Goal: Information Seeking & Learning: Find contact information

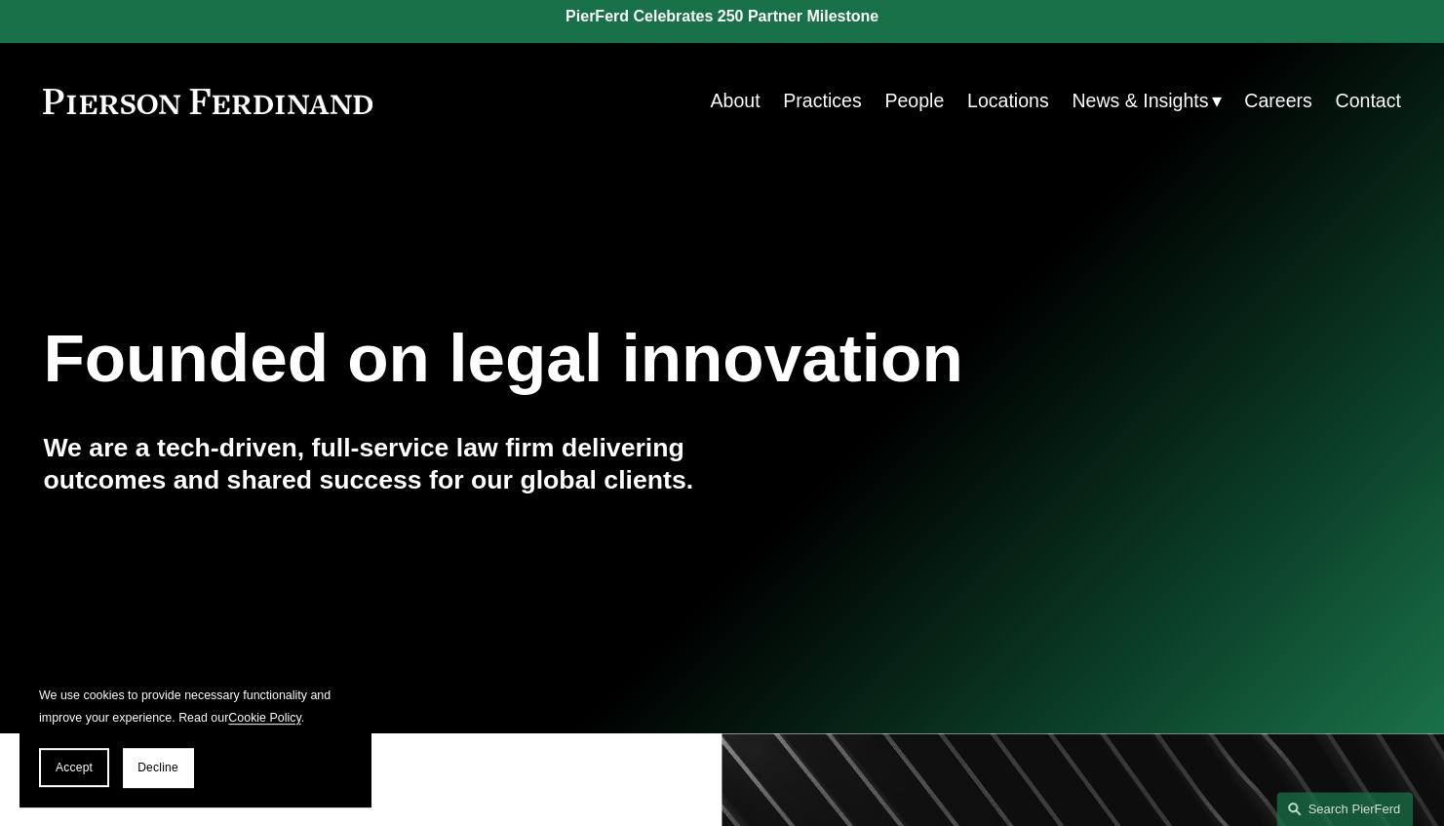
scroll to position [14, 0]
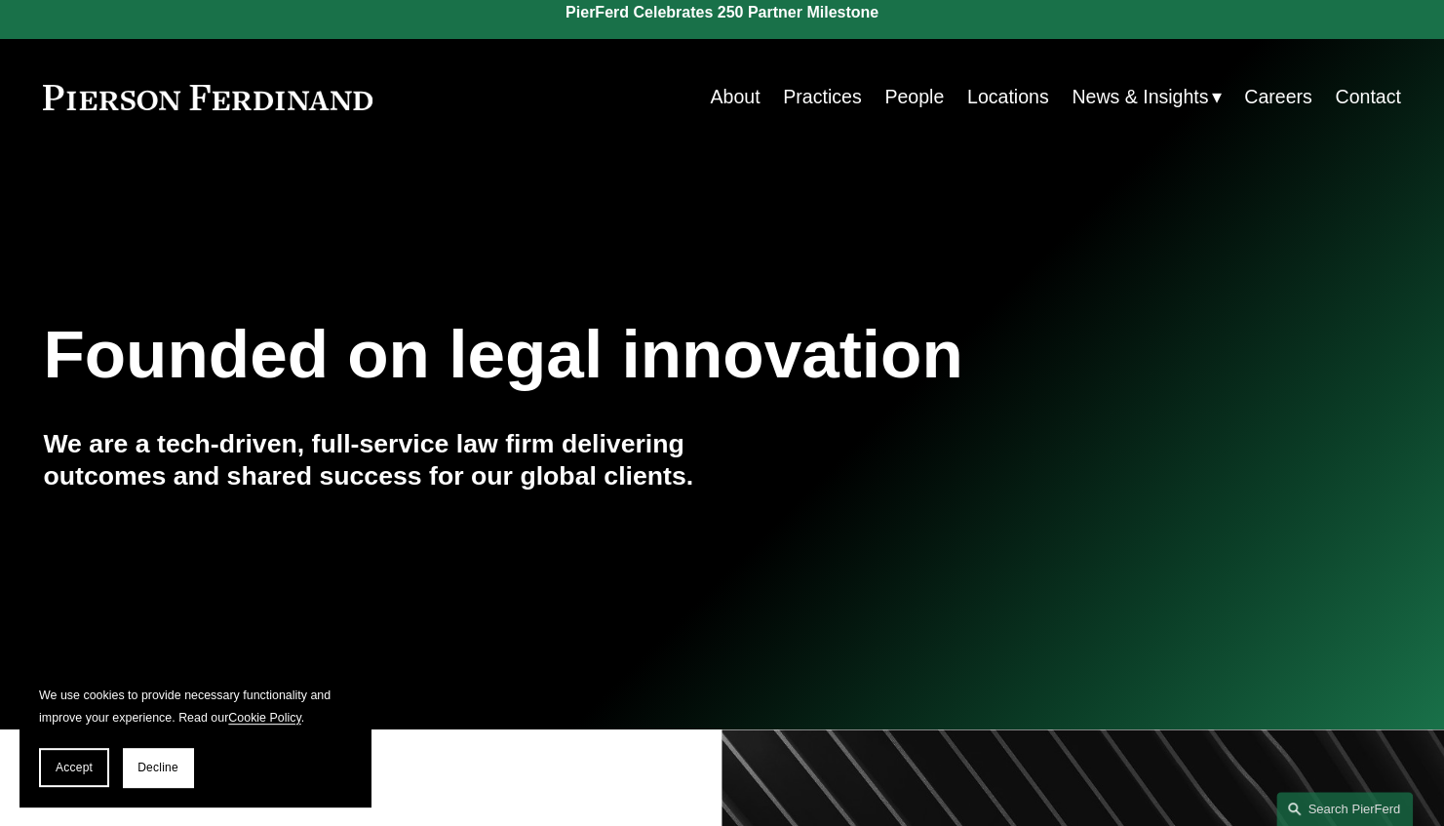
click at [909, 91] on link "People" at bounding box center [913, 97] width 59 height 38
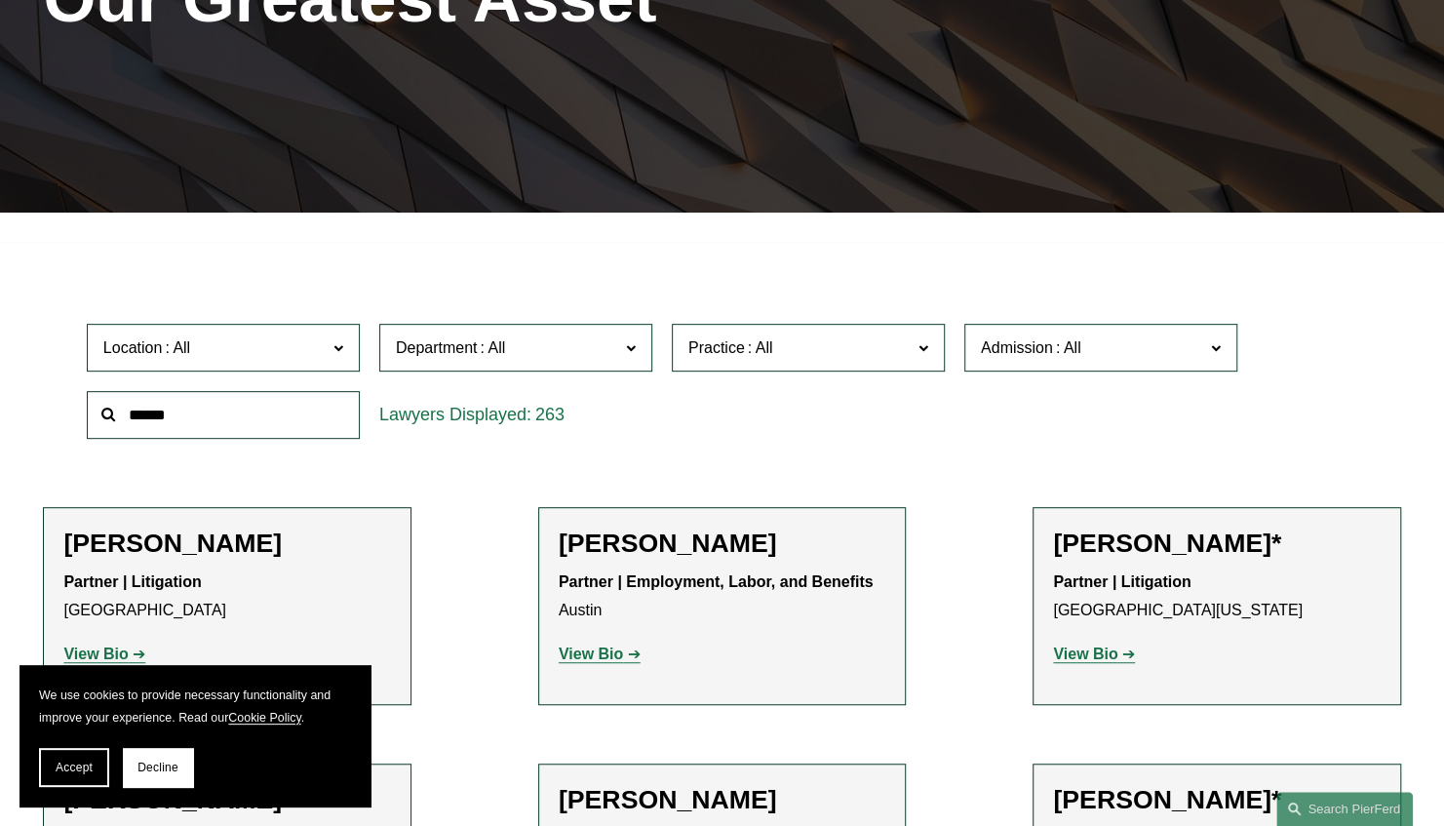
scroll to position [345, 0]
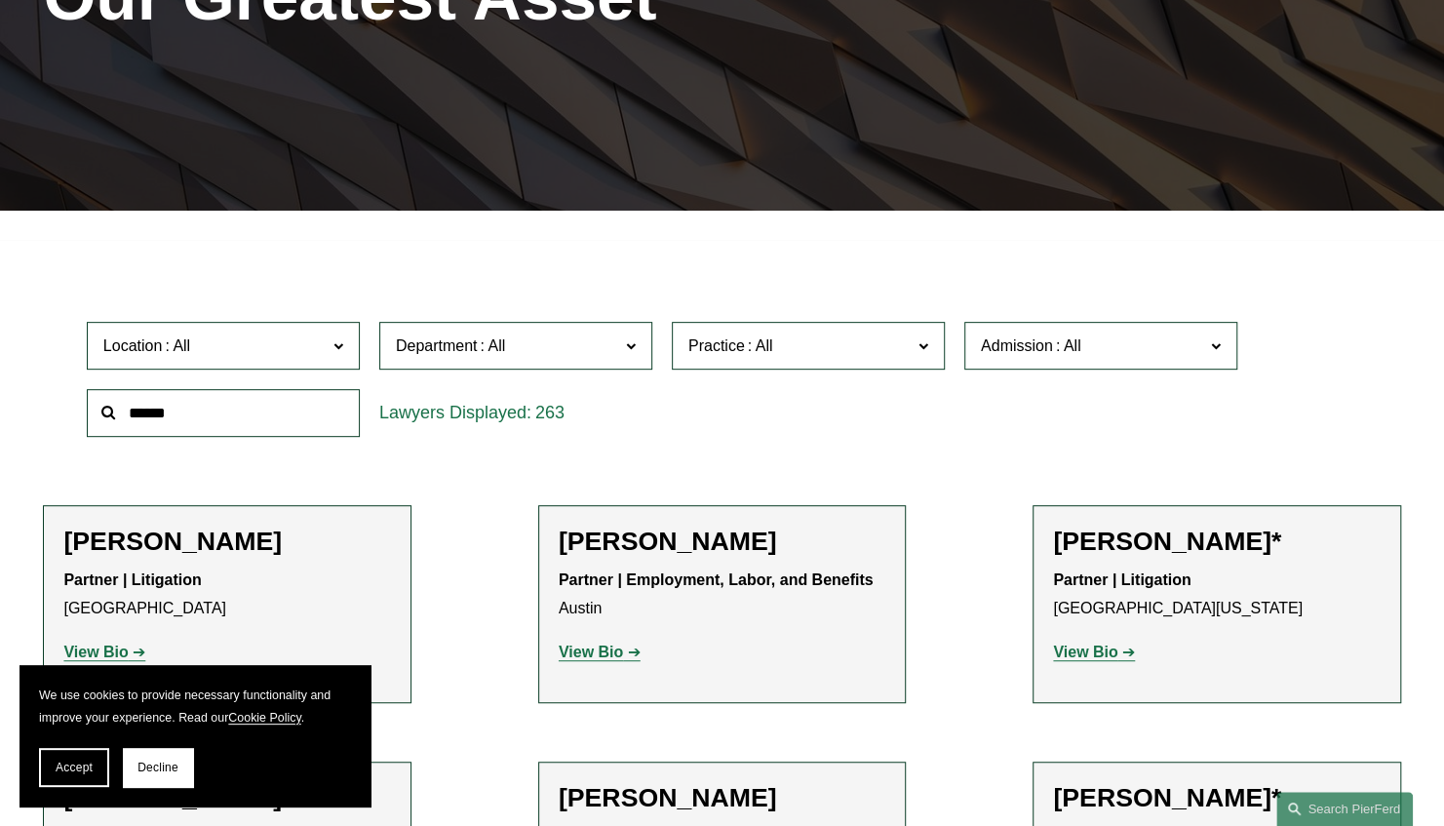
click at [343, 344] on span at bounding box center [338, 344] width 10 height 25
click at [0, 0] on link "[GEOGRAPHIC_DATA]" at bounding box center [0, 0] width 0 height 0
click at [521, 352] on span "Department" at bounding box center [507, 345] width 223 height 26
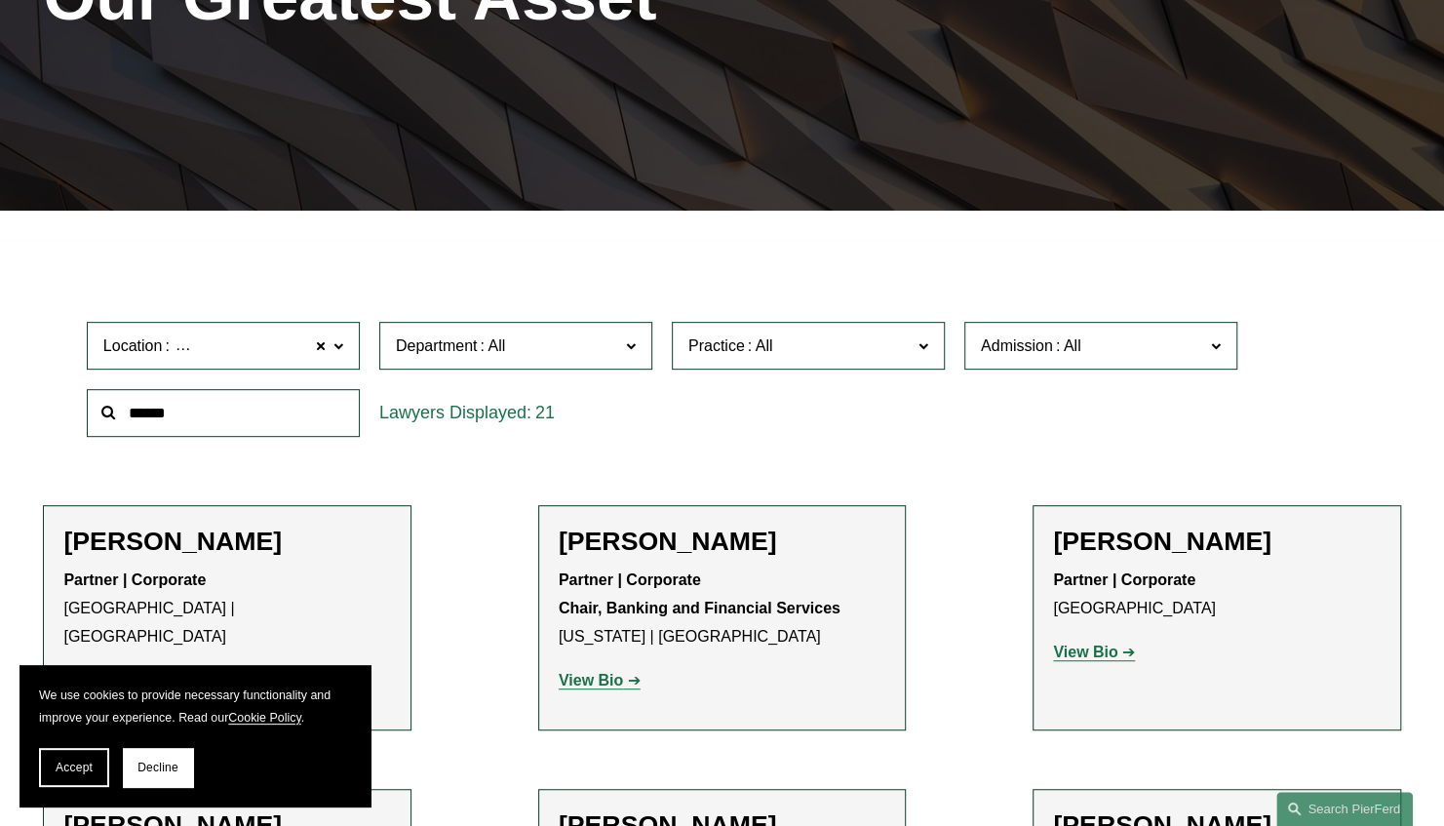
click at [0, 0] on link "Corporate" at bounding box center [0, 0] width 0 height 0
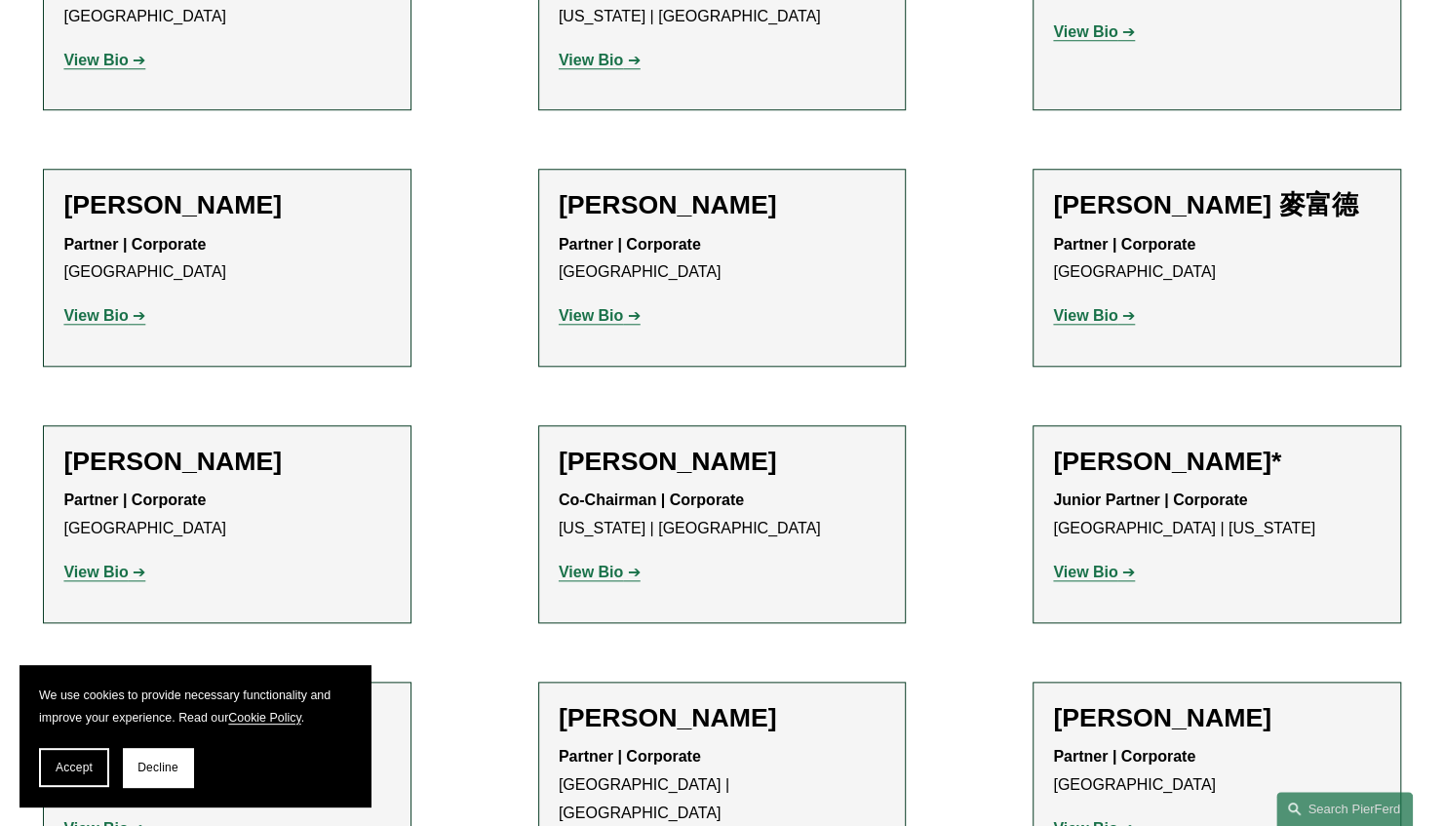
scroll to position [966, 0]
click at [99, 316] on strong "View Bio" at bounding box center [95, 314] width 64 height 17
click at [604, 314] on strong "View Bio" at bounding box center [591, 314] width 64 height 17
click at [1102, 312] on strong "View Bio" at bounding box center [1085, 314] width 64 height 17
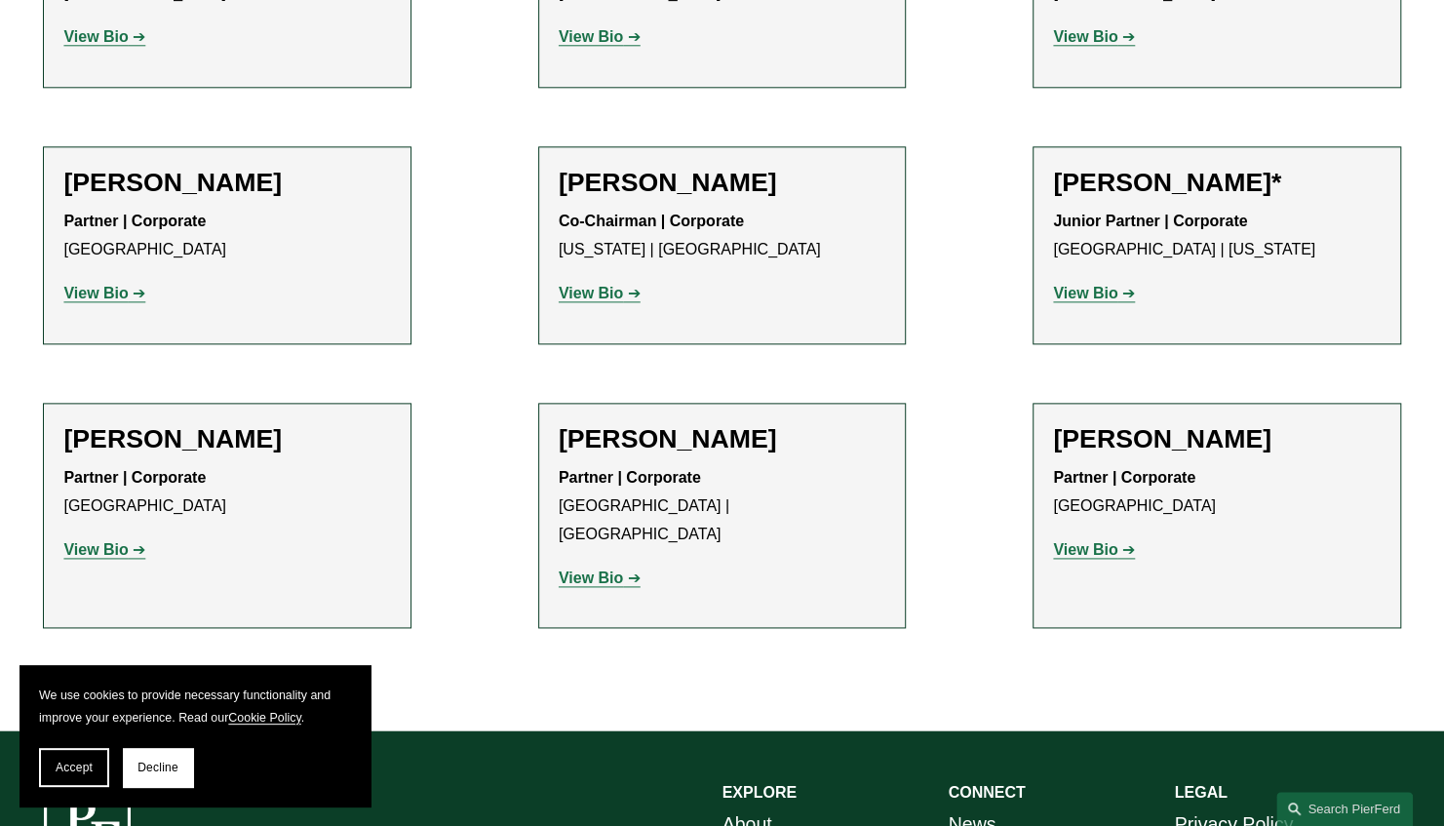
scroll to position [1245, 0]
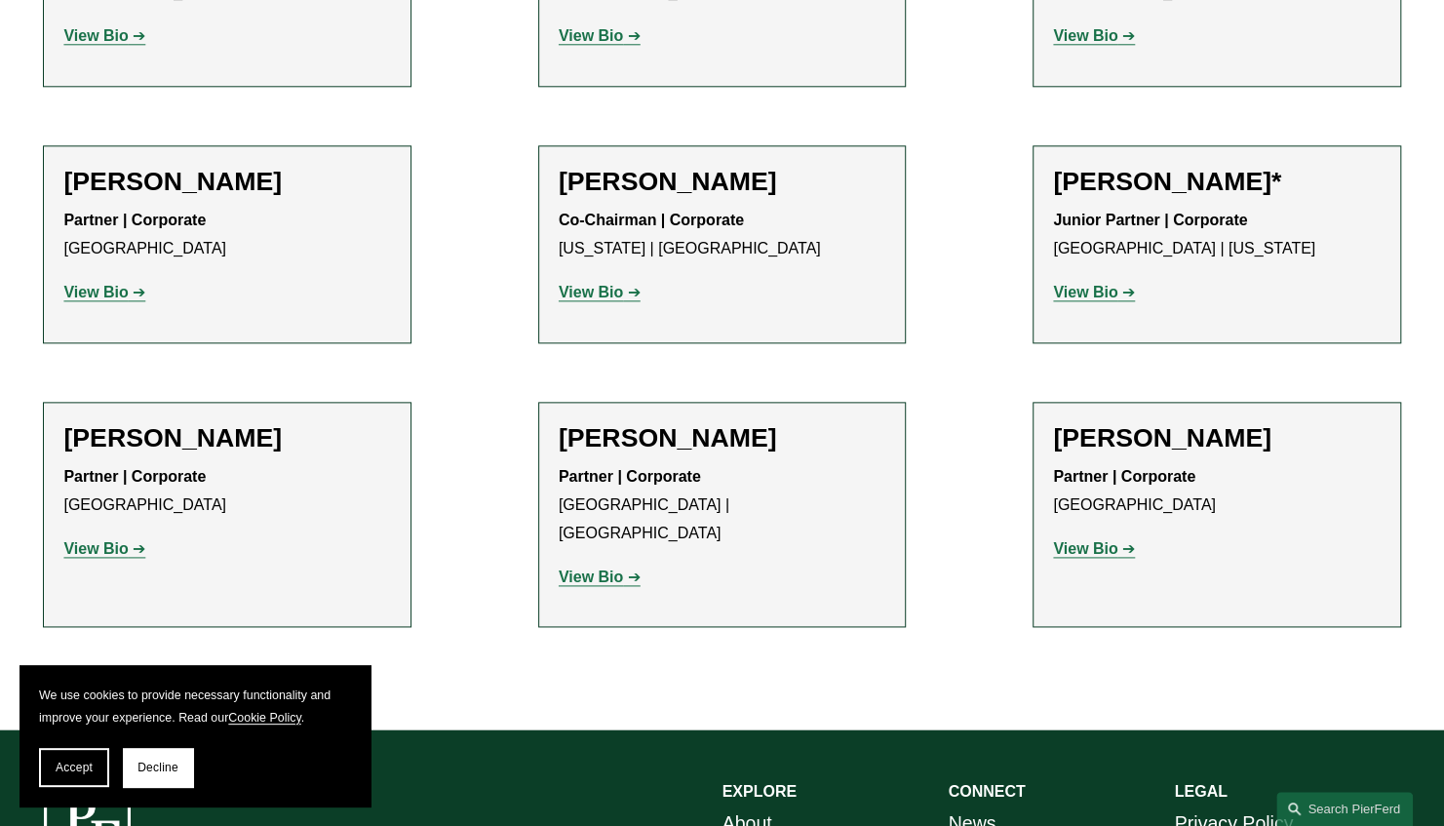
click at [89, 286] on strong "View Bio" at bounding box center [95, 292] width 64 height 17
click at [1113, 289] on strong "View Bio" at bounding box center [1085, 292] width 64 height 17
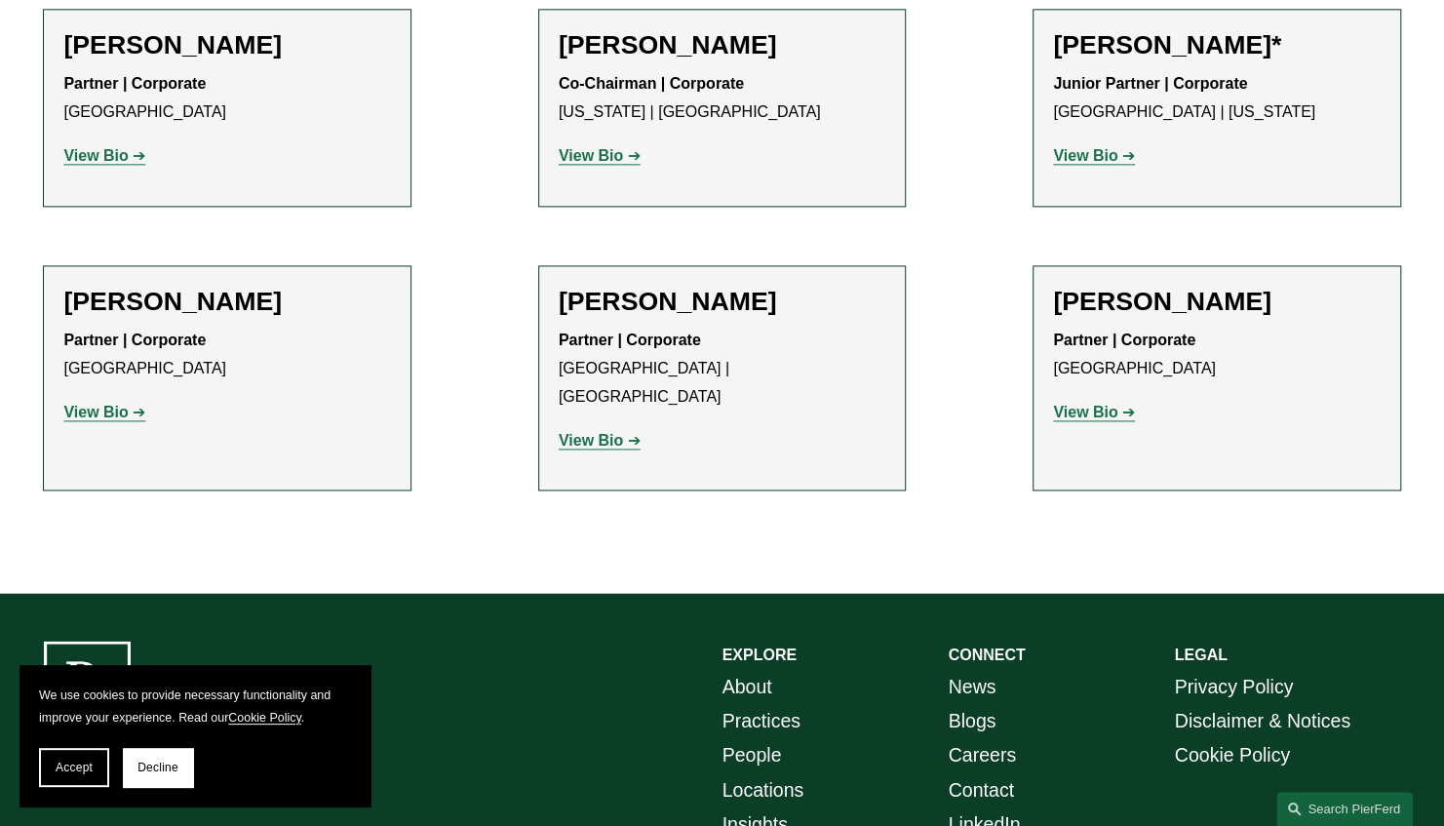
scroll to position [1411, 0]
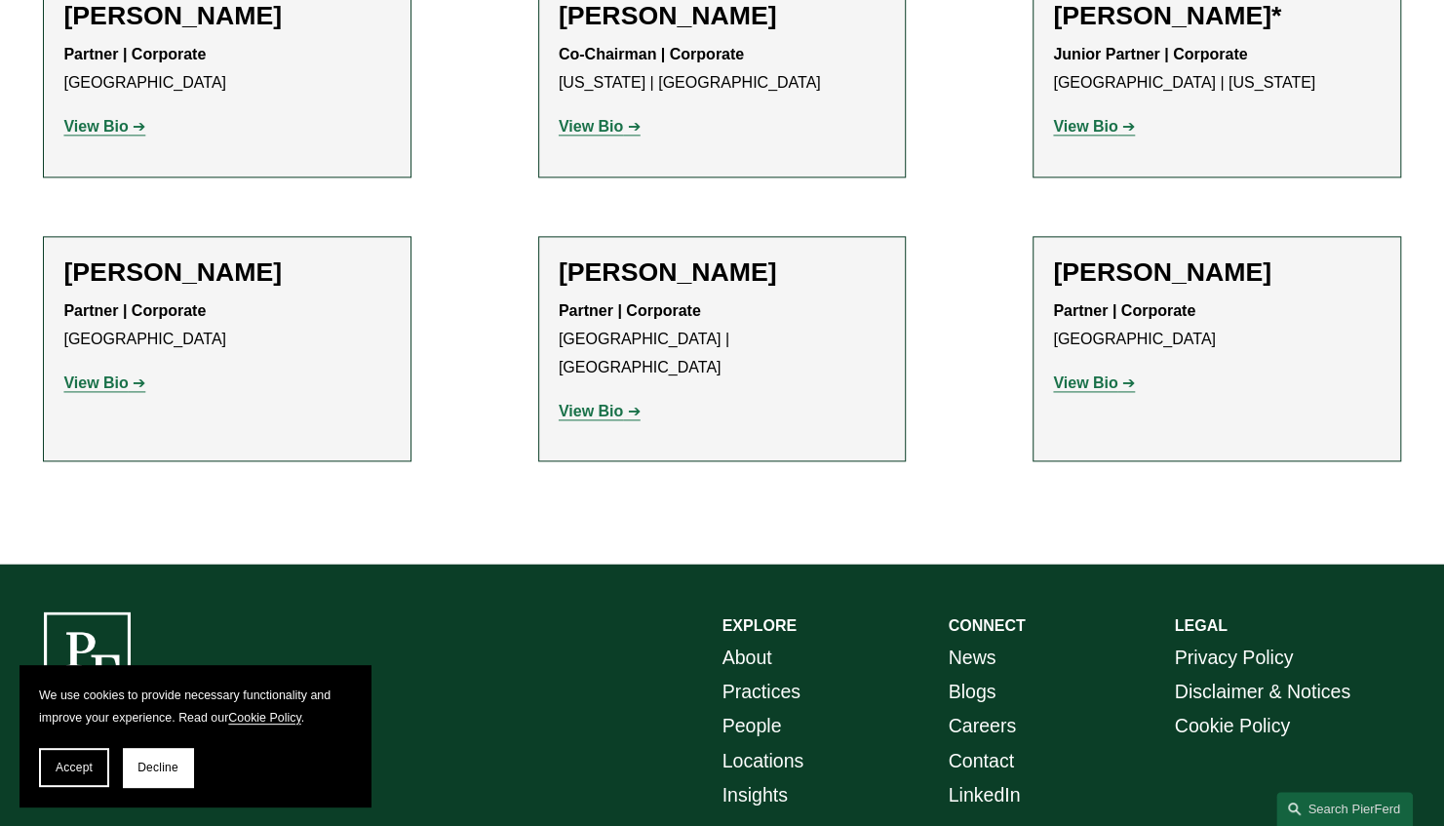
click at [97, 374] on strong "View Bio" at bounding box center [95, 382] width 64 height 17
click at [1099, 375] on strong "View Bio" at bounding box center [1085, 382] width 64 height 17
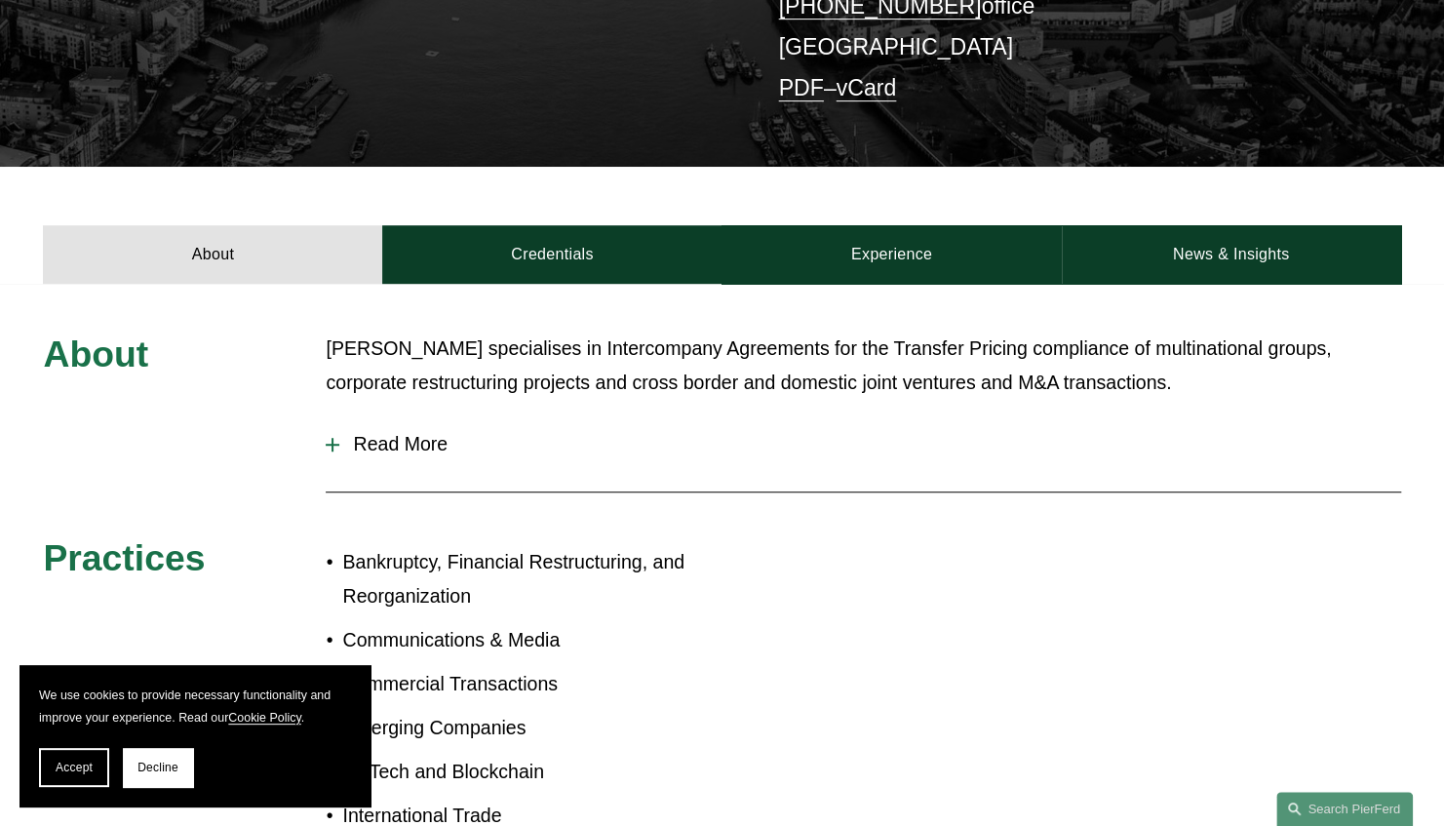
scroll to position [554, 0]
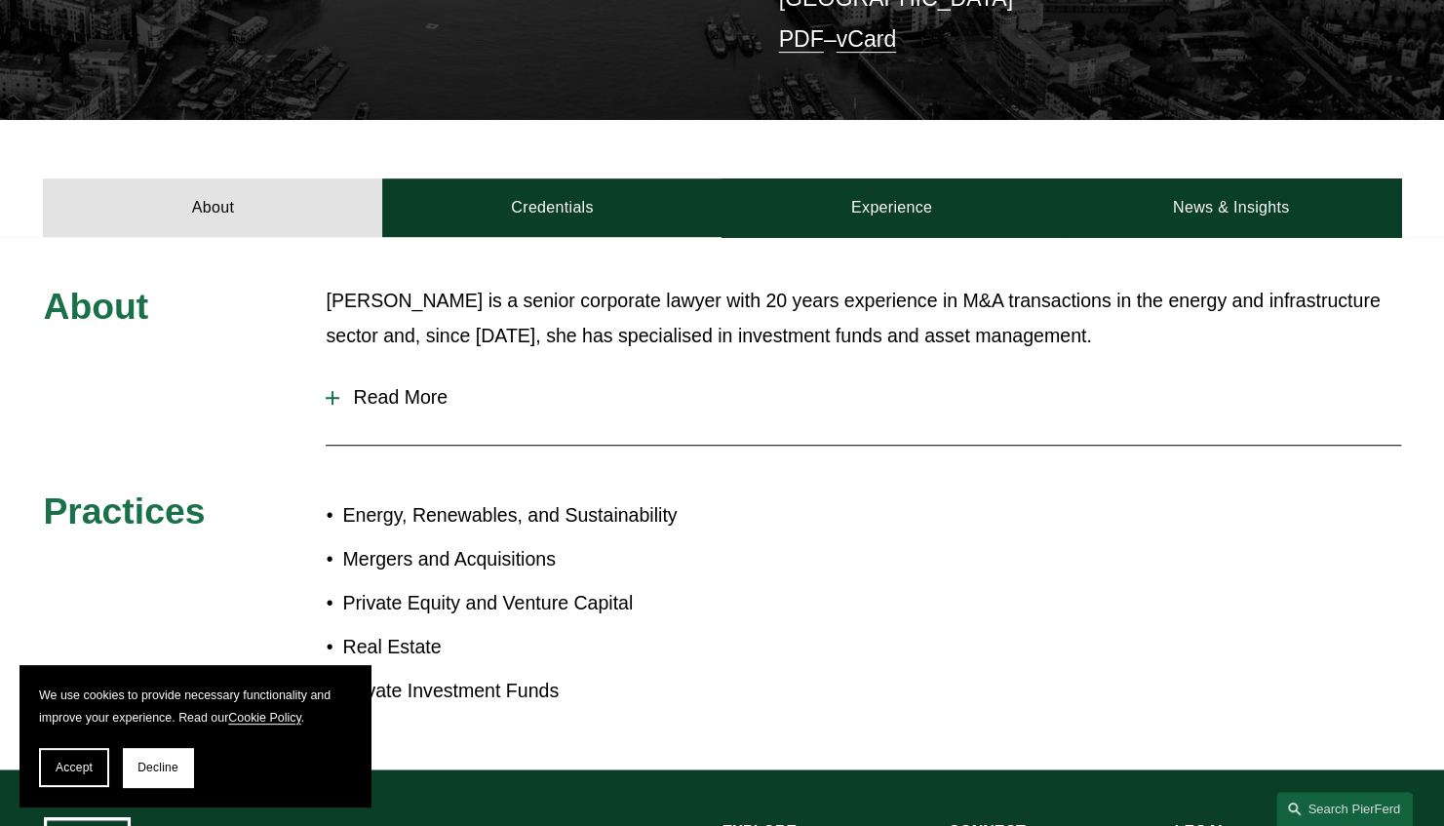
scroll to position [560, 0]
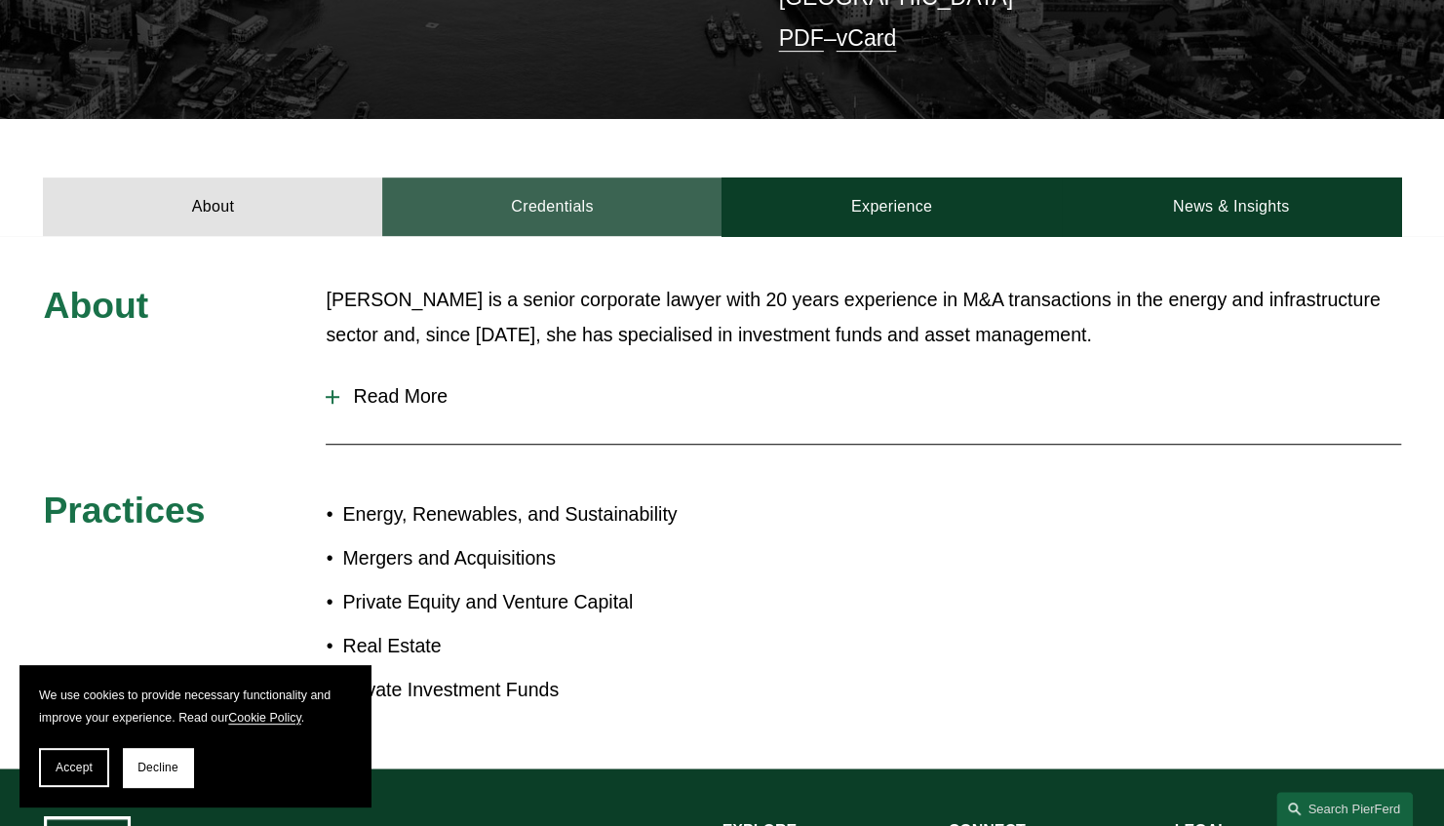
click at [573, 195] on link "Credentials" at bounding box center [551, 206] width 339 height 58
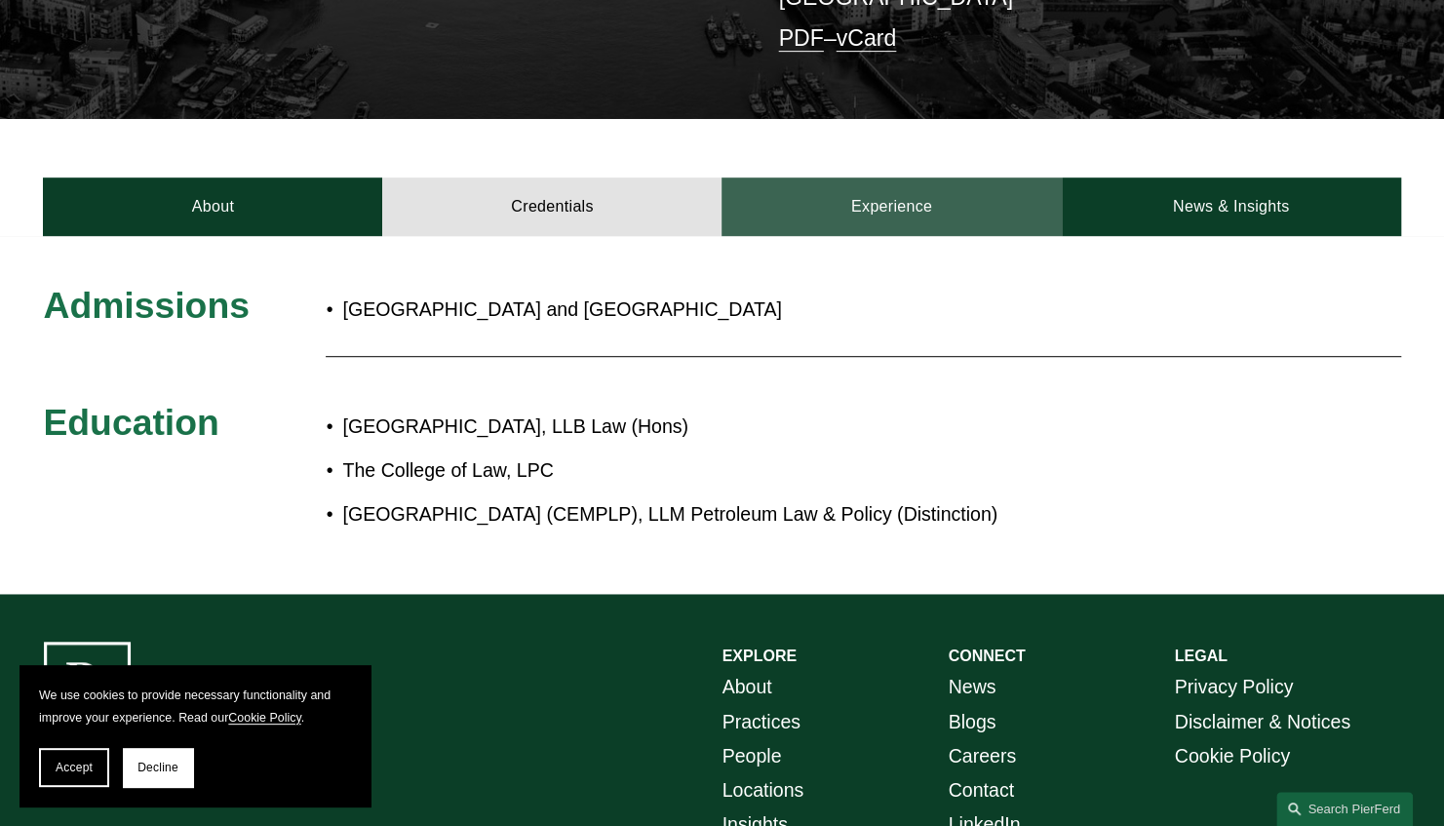
click at [890, 215] on link "Experience" at bounding box center [890, 206] width 339 height 58
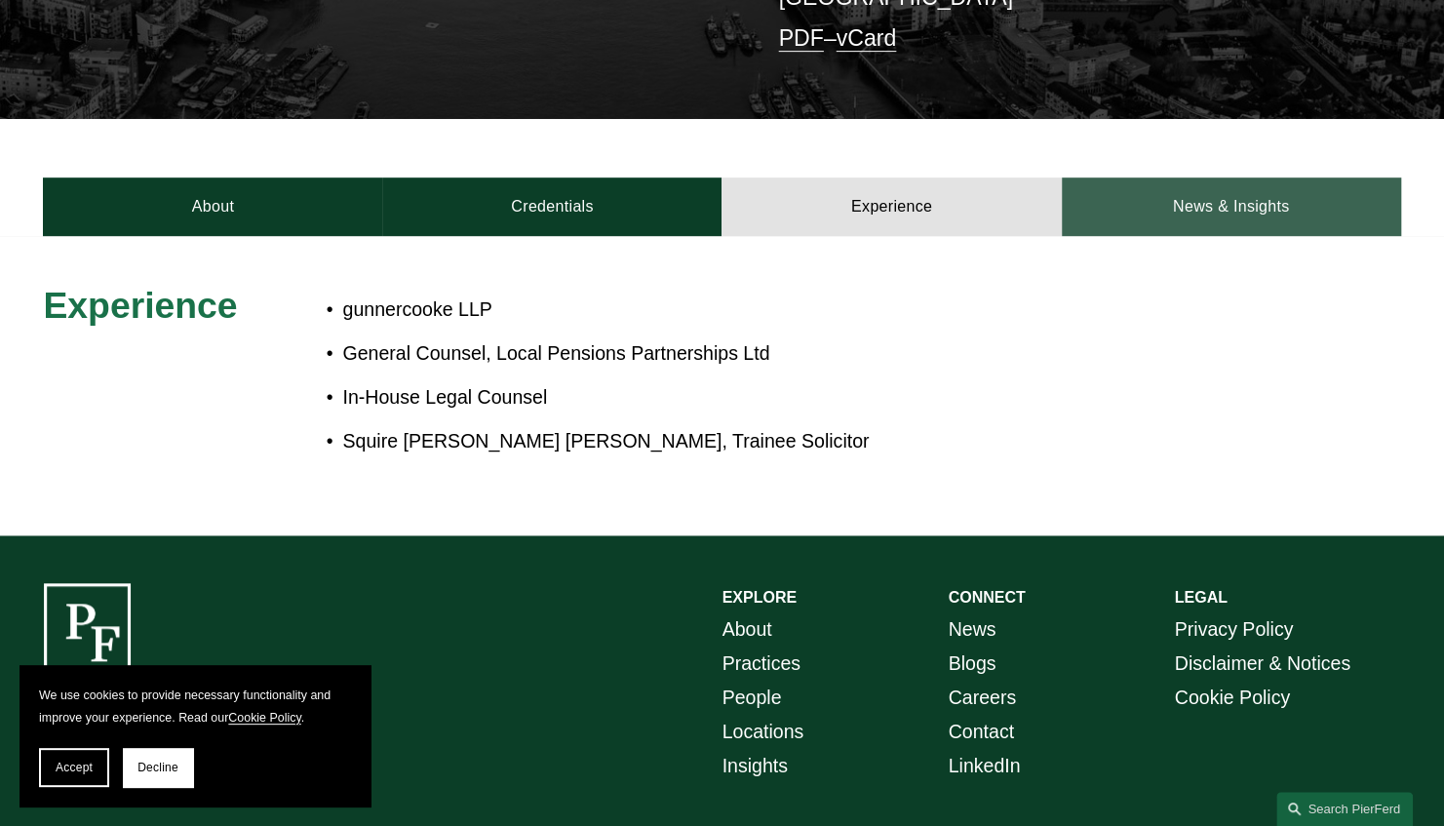
click at [1127, 205] on link "News & Insights" at bounding box center [1231, 206] width 339 height 58
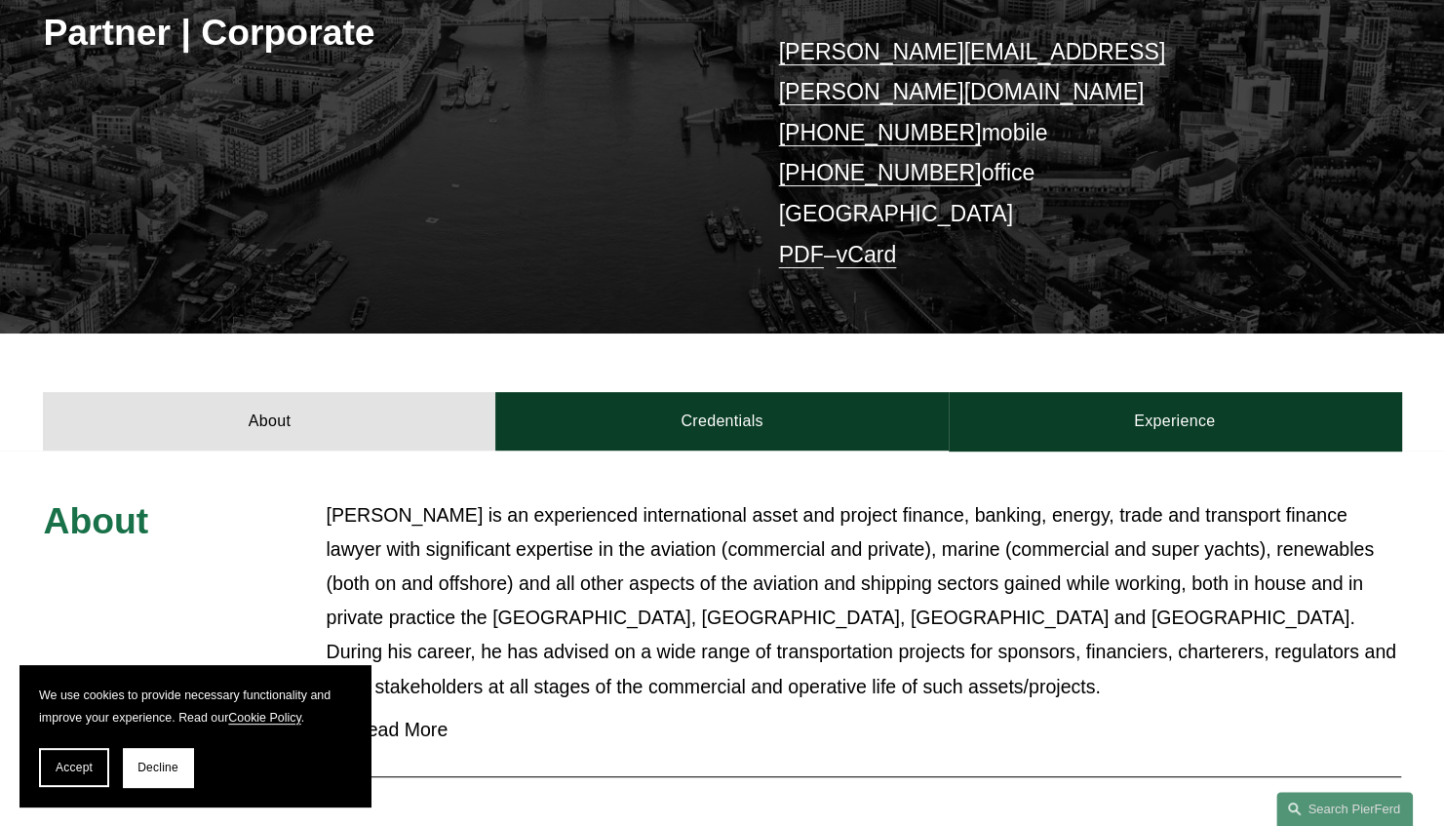
scroll to position [390, 0]
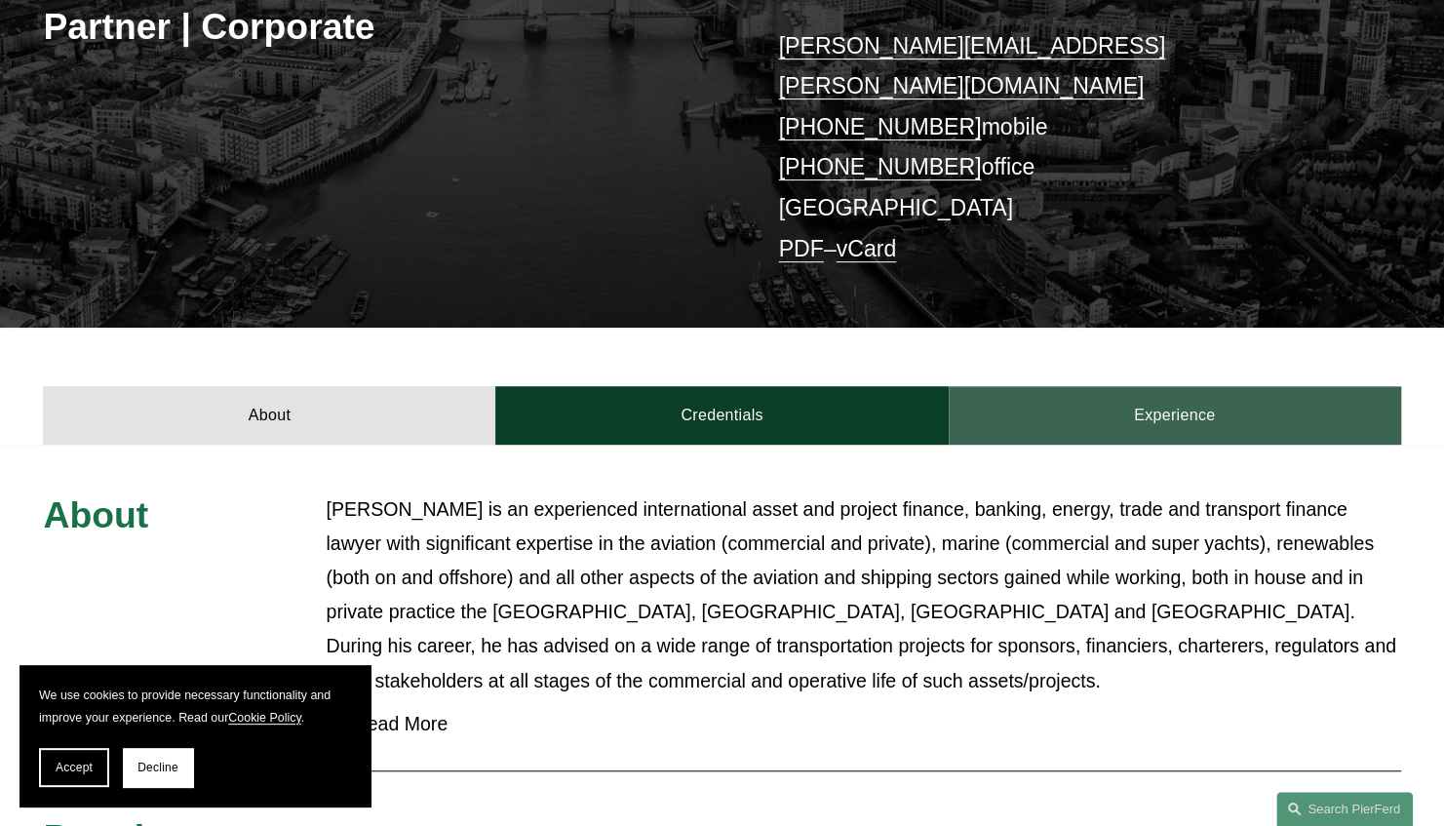
click at [1139, 386] on link "Experience" at bounding box center [1175, 415] width 452 height 58
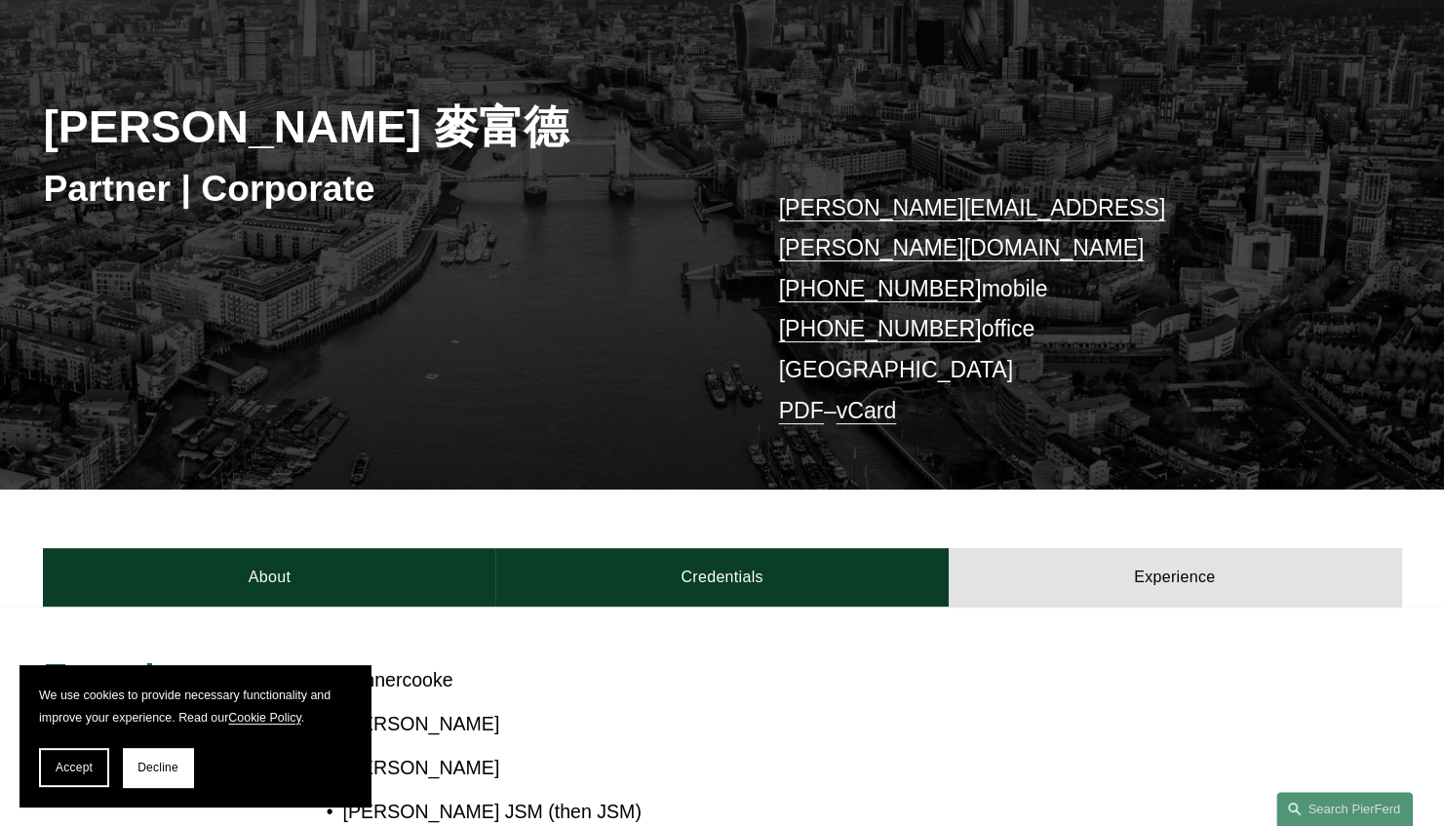
scroll to position [100, 0]
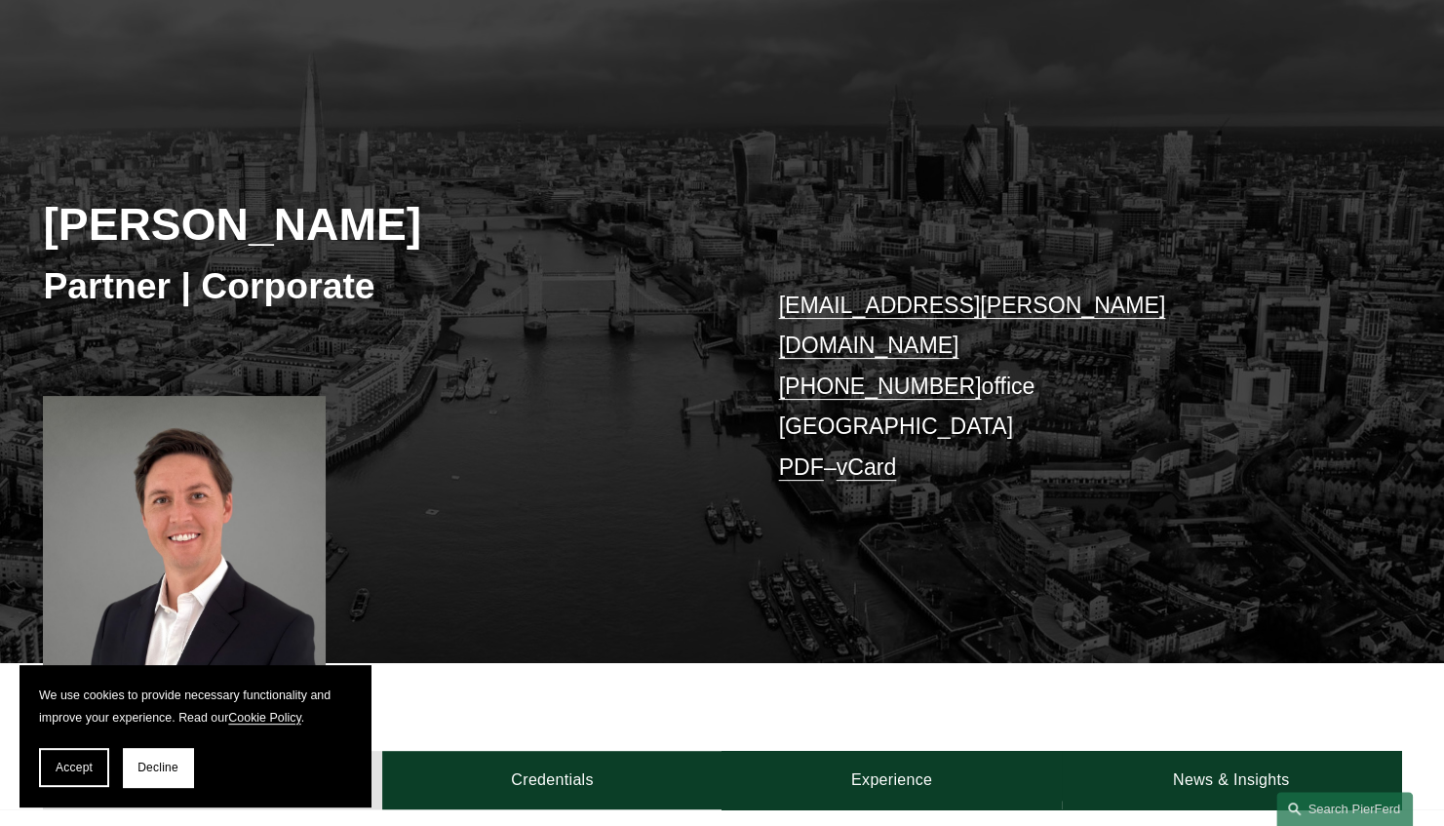
scroll to position [125, 0]
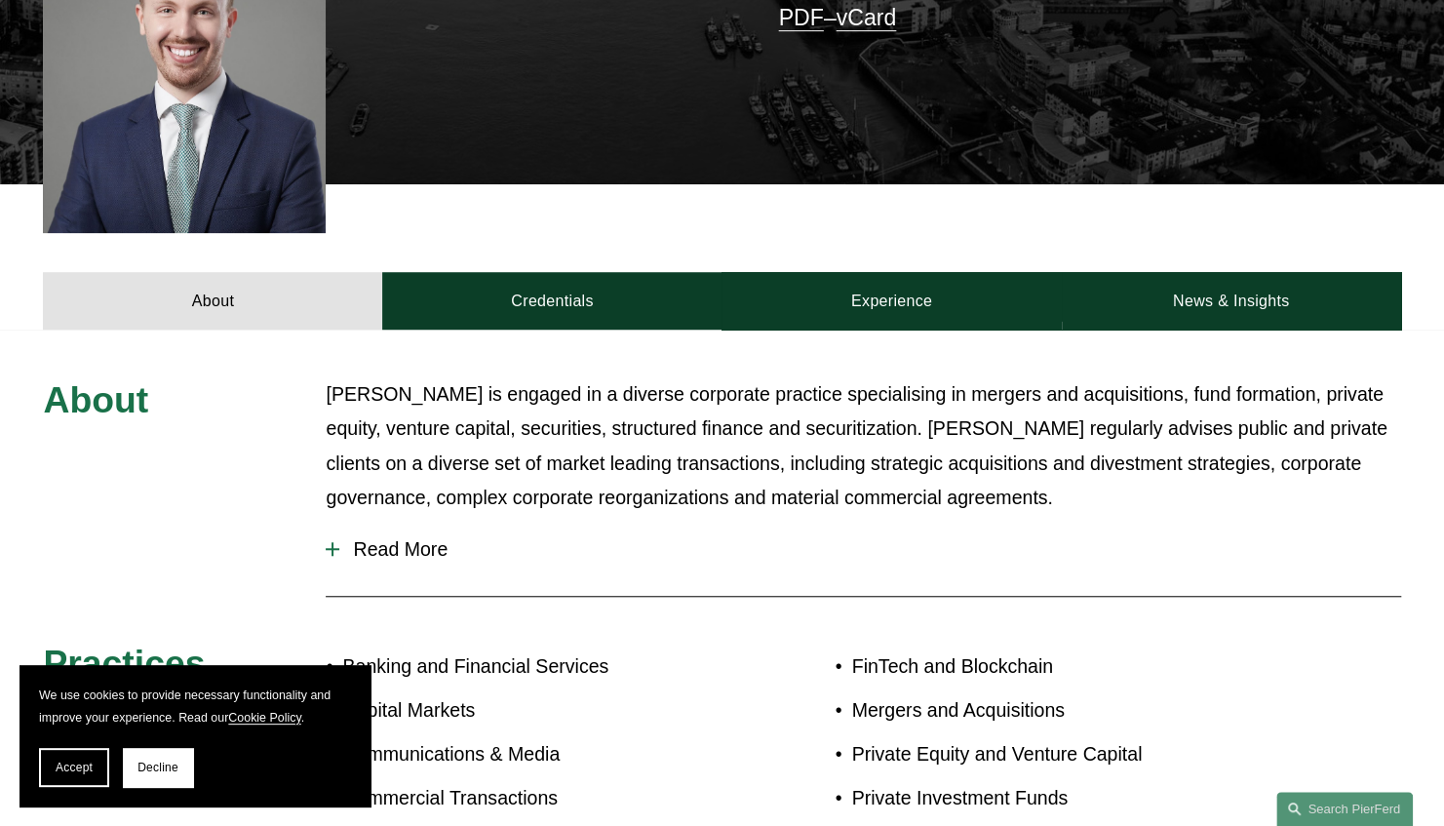
scroll to position [622, 0]
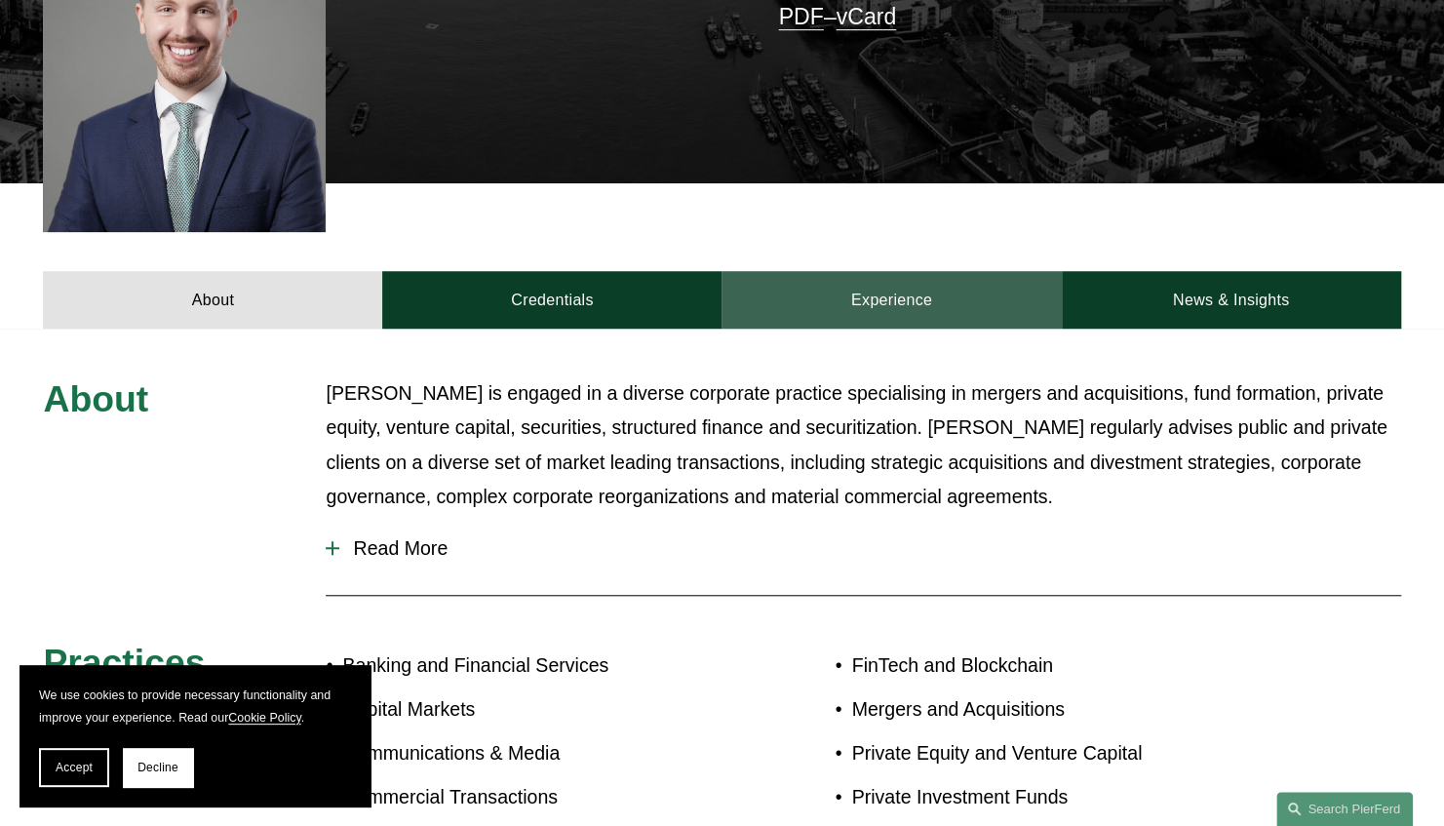
click at [759, 287] on link "Experience" at bounding box center [890, 300] width 339 height 58
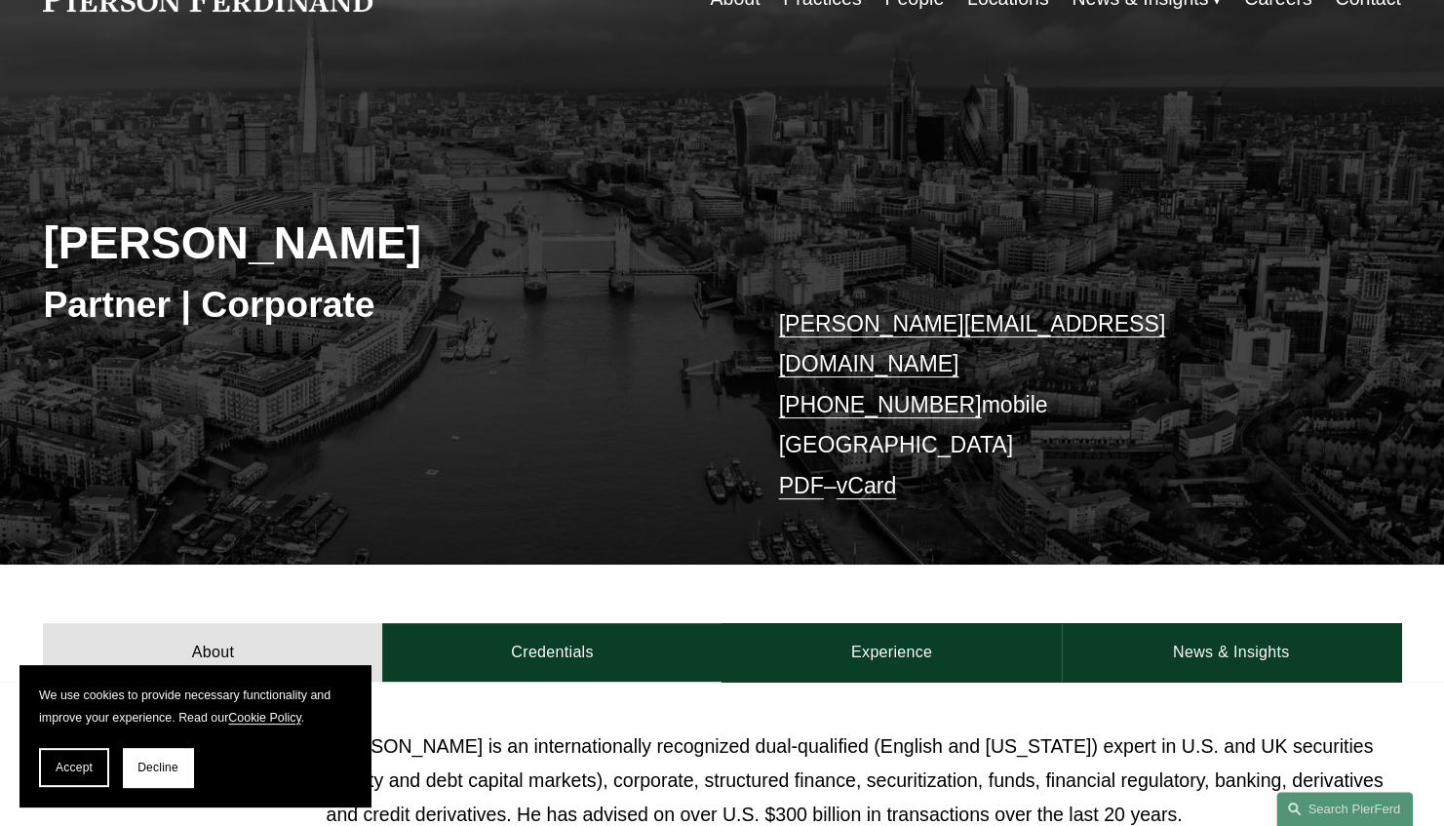
scroll to position [102, 0]
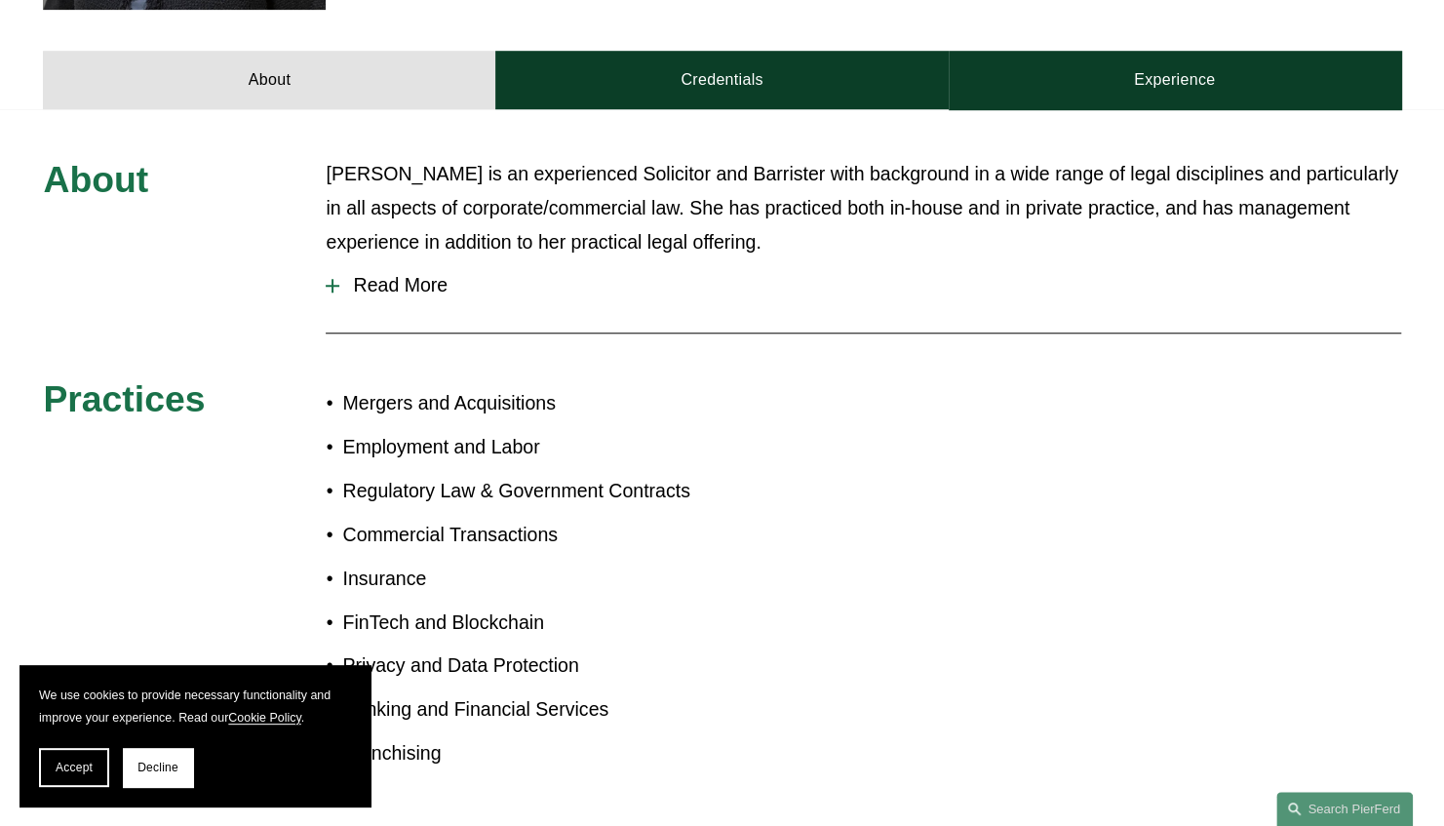
scroll to position [836, 0]
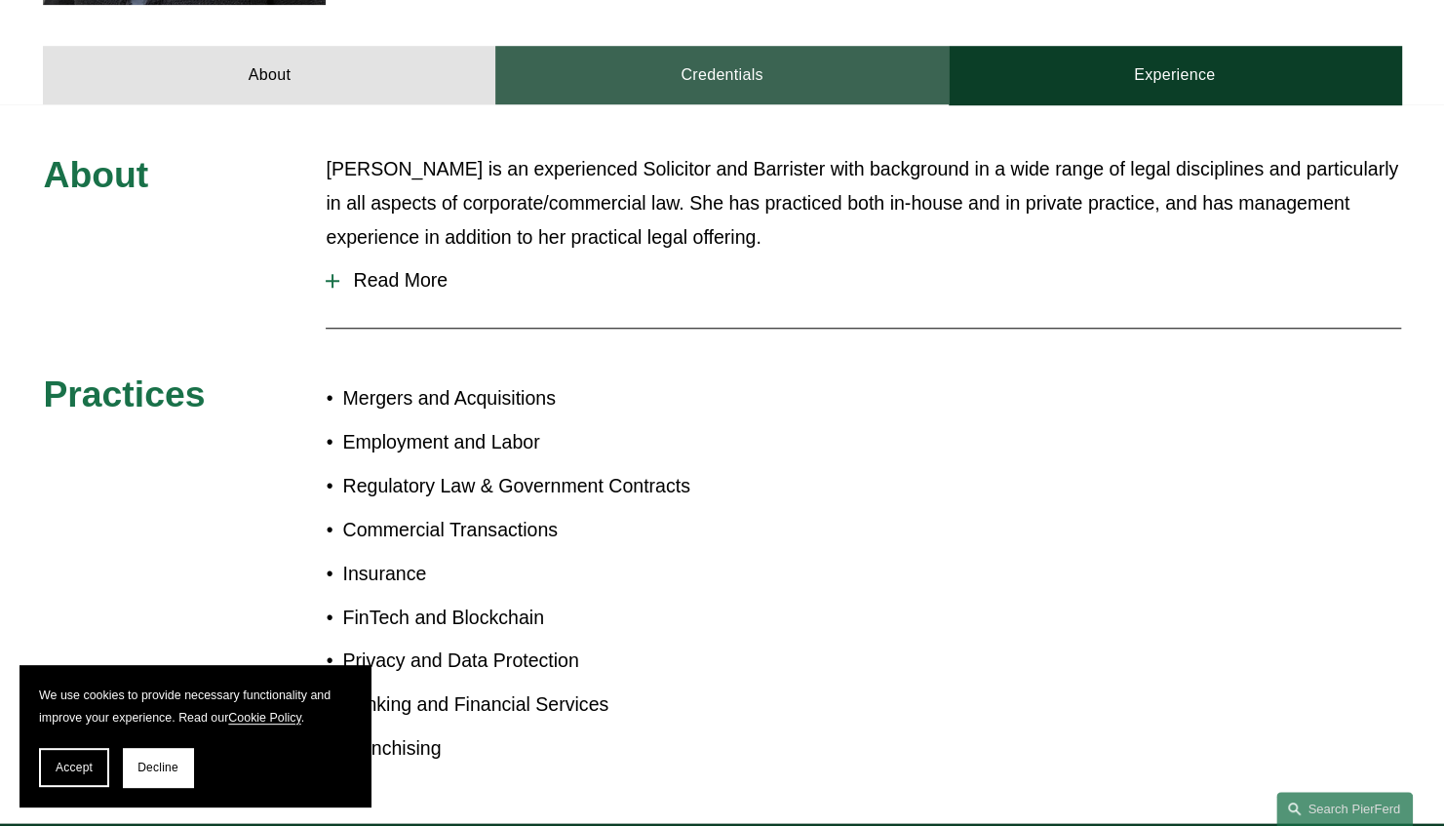
click at [698, 72] on link "Credentials" at bounding box center [721, 75] width 452 height 58
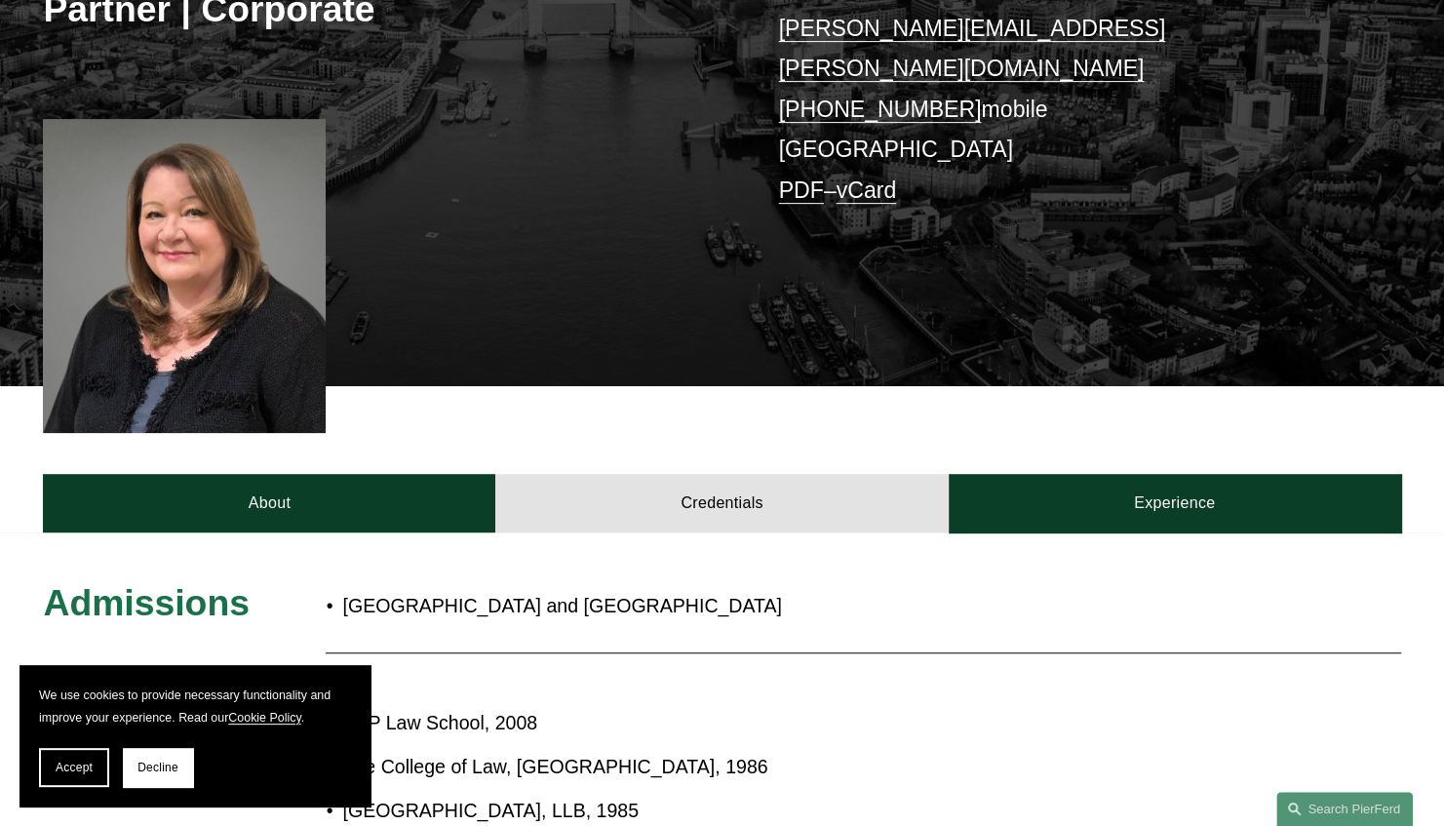
scroll to position [0, 0]
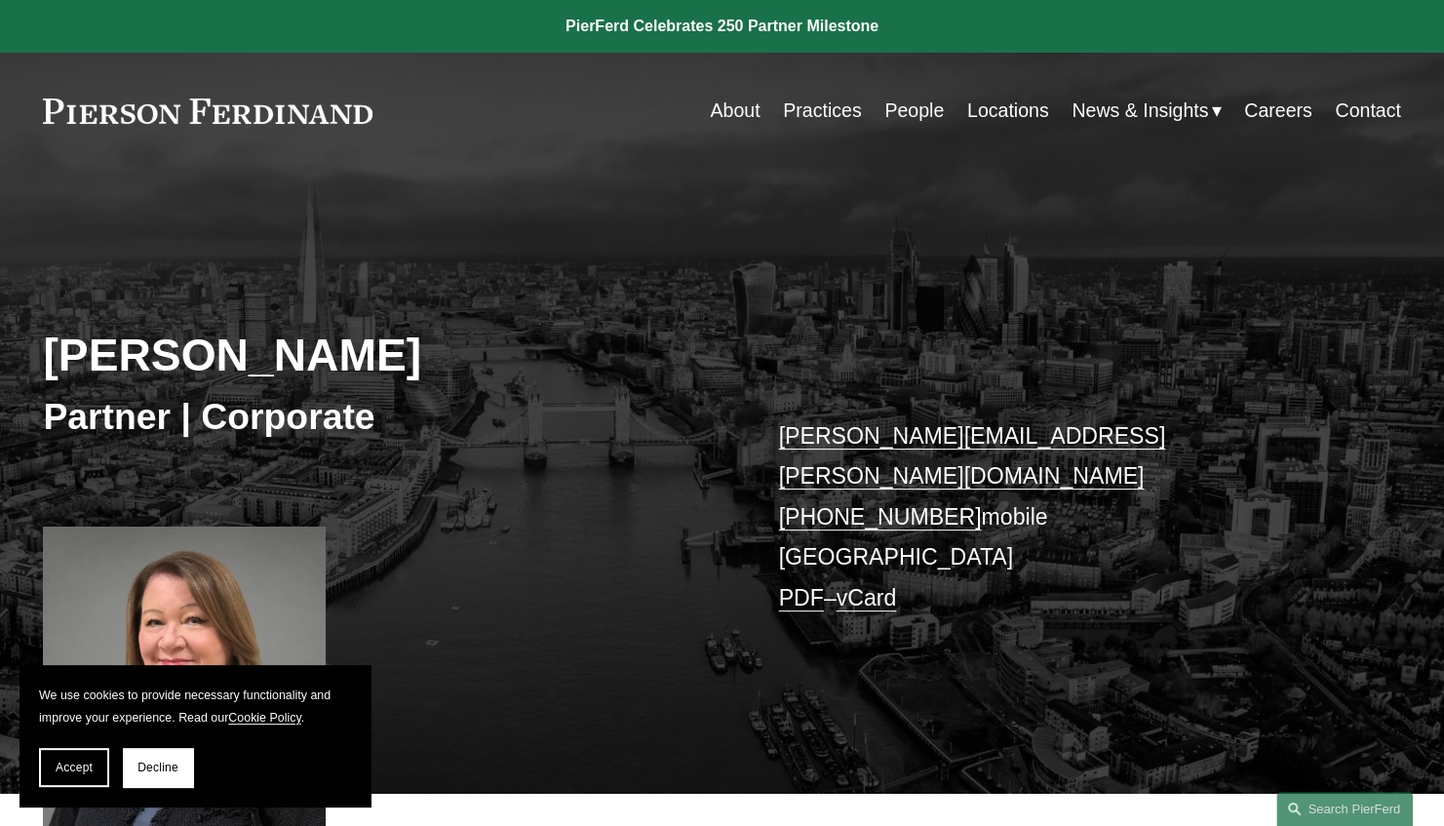
click at [973, 107] on link "Locations" at bounding box center [1008, 111] width 82 height 38
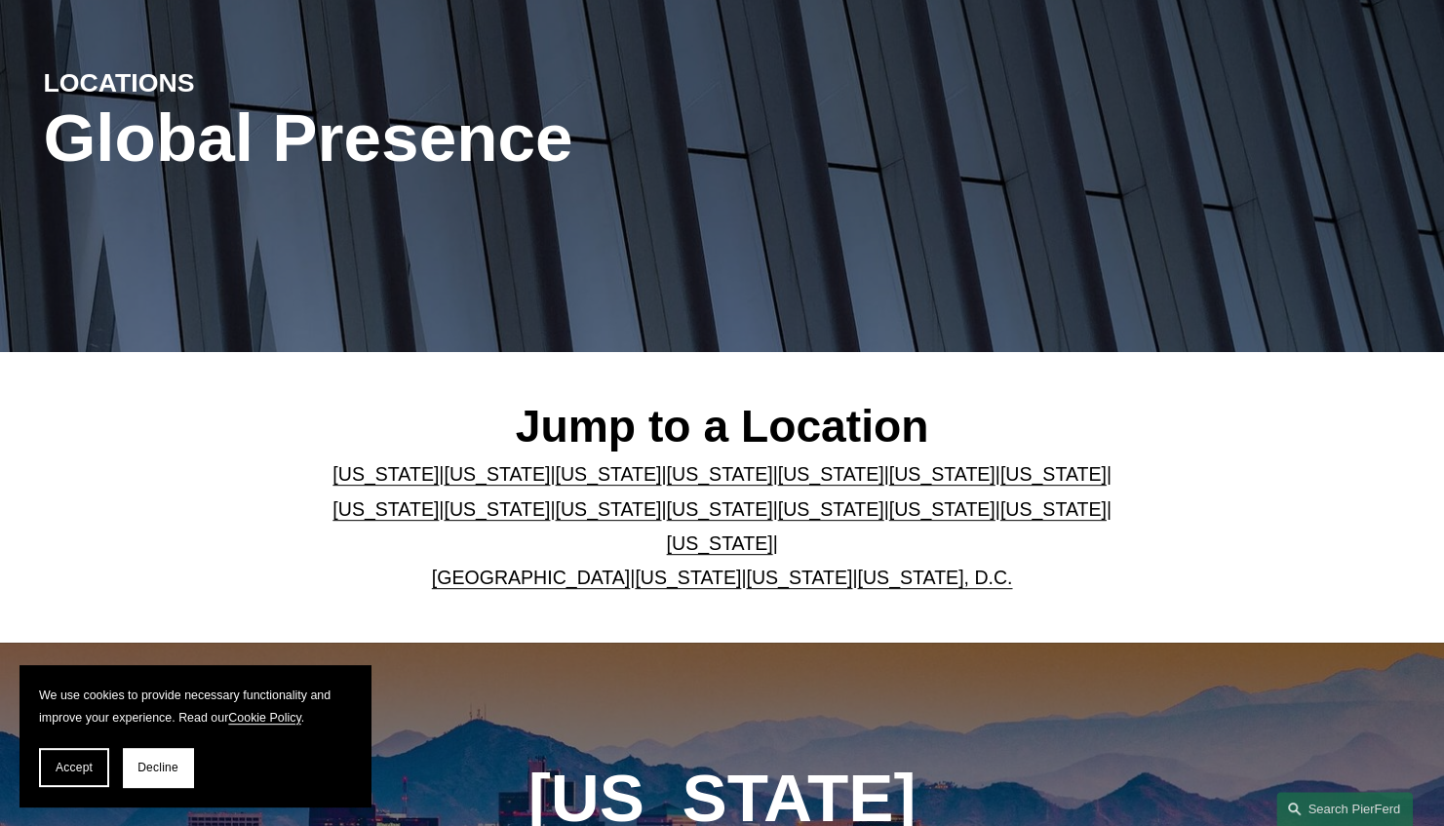
scroll to position [207, 0]
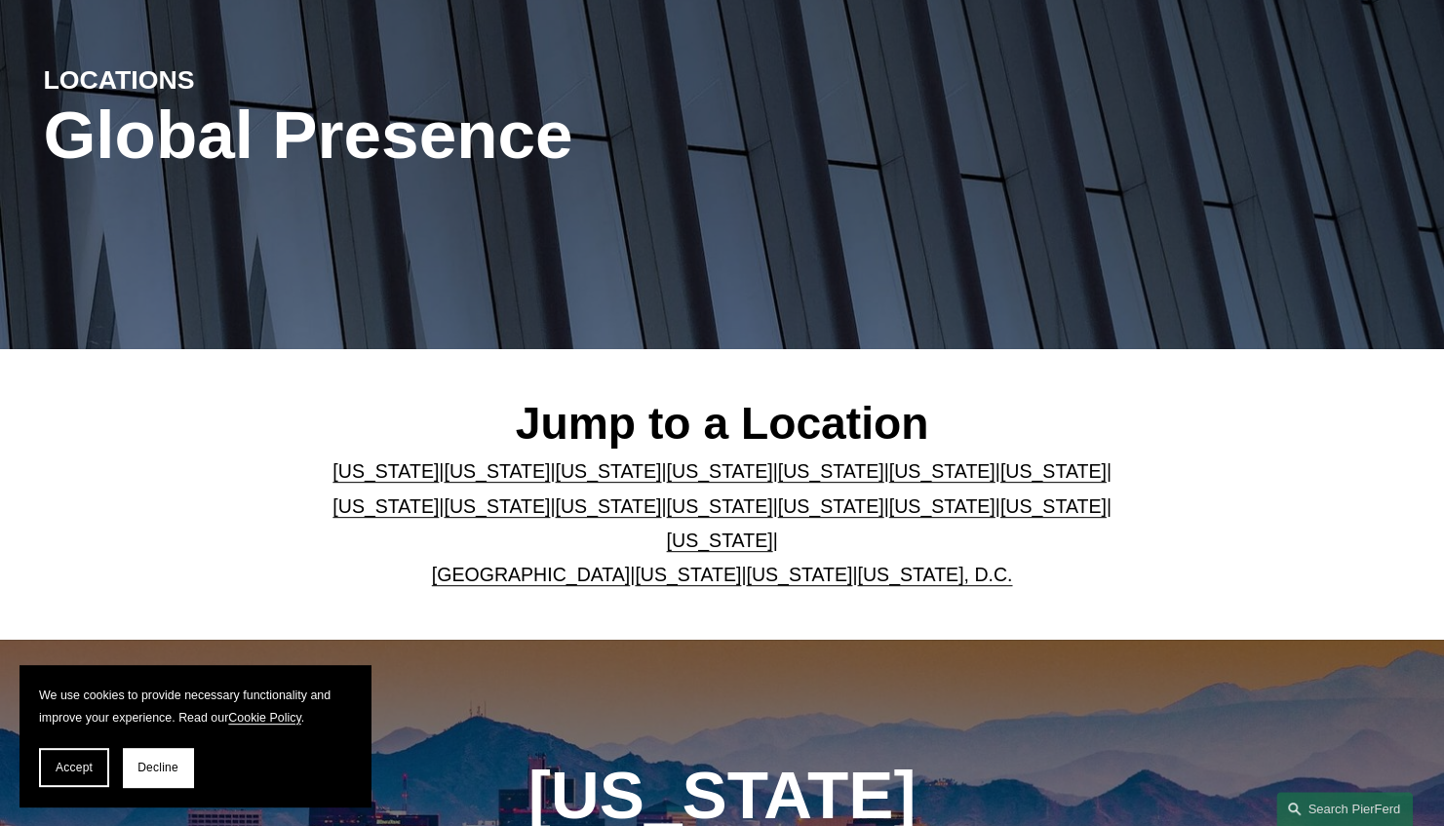
click at [666, 514] on link "[US_STATE]" at bounding box center [719, 505] width 106 height 21
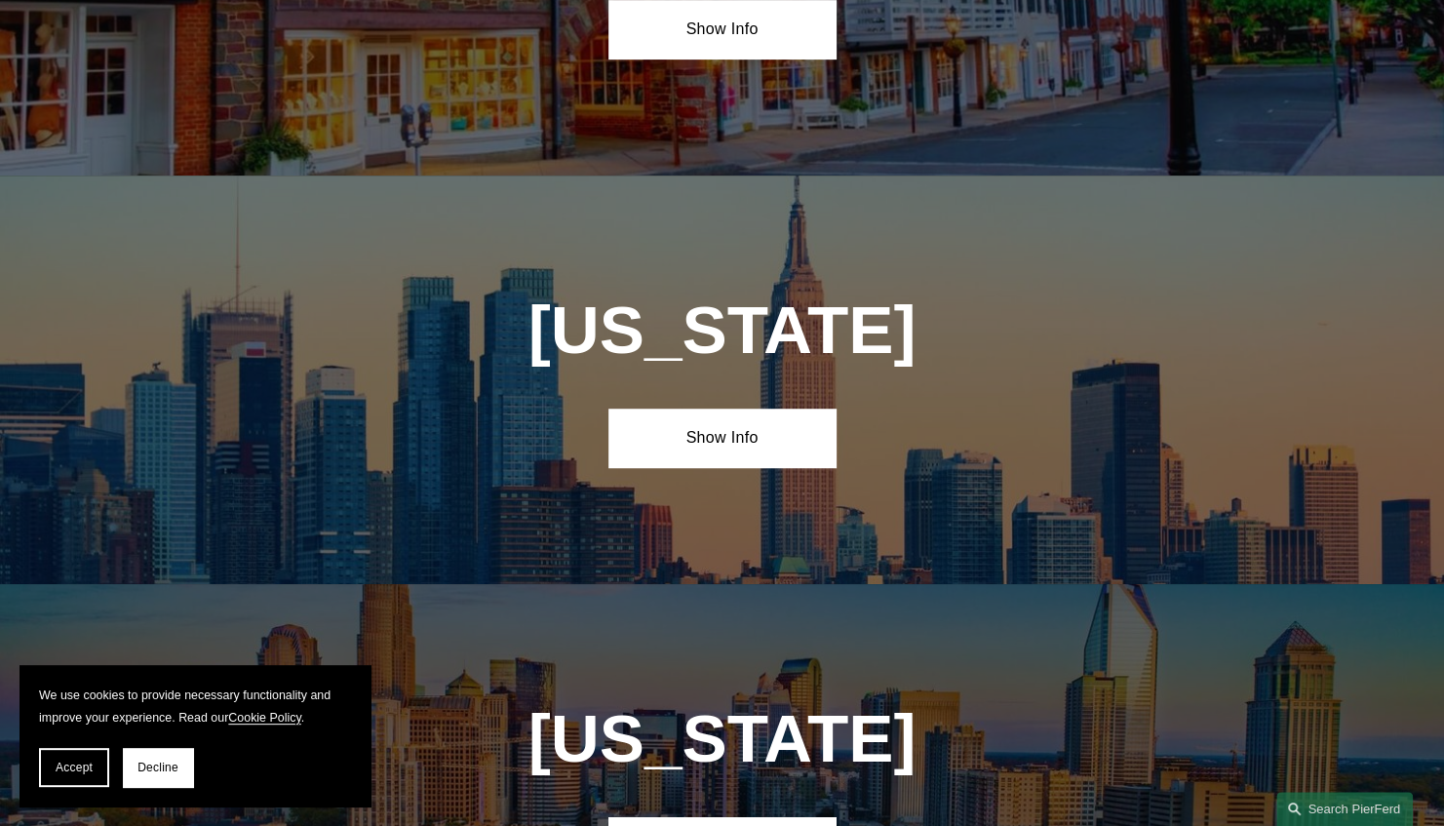
scroll to position [4938, 0]
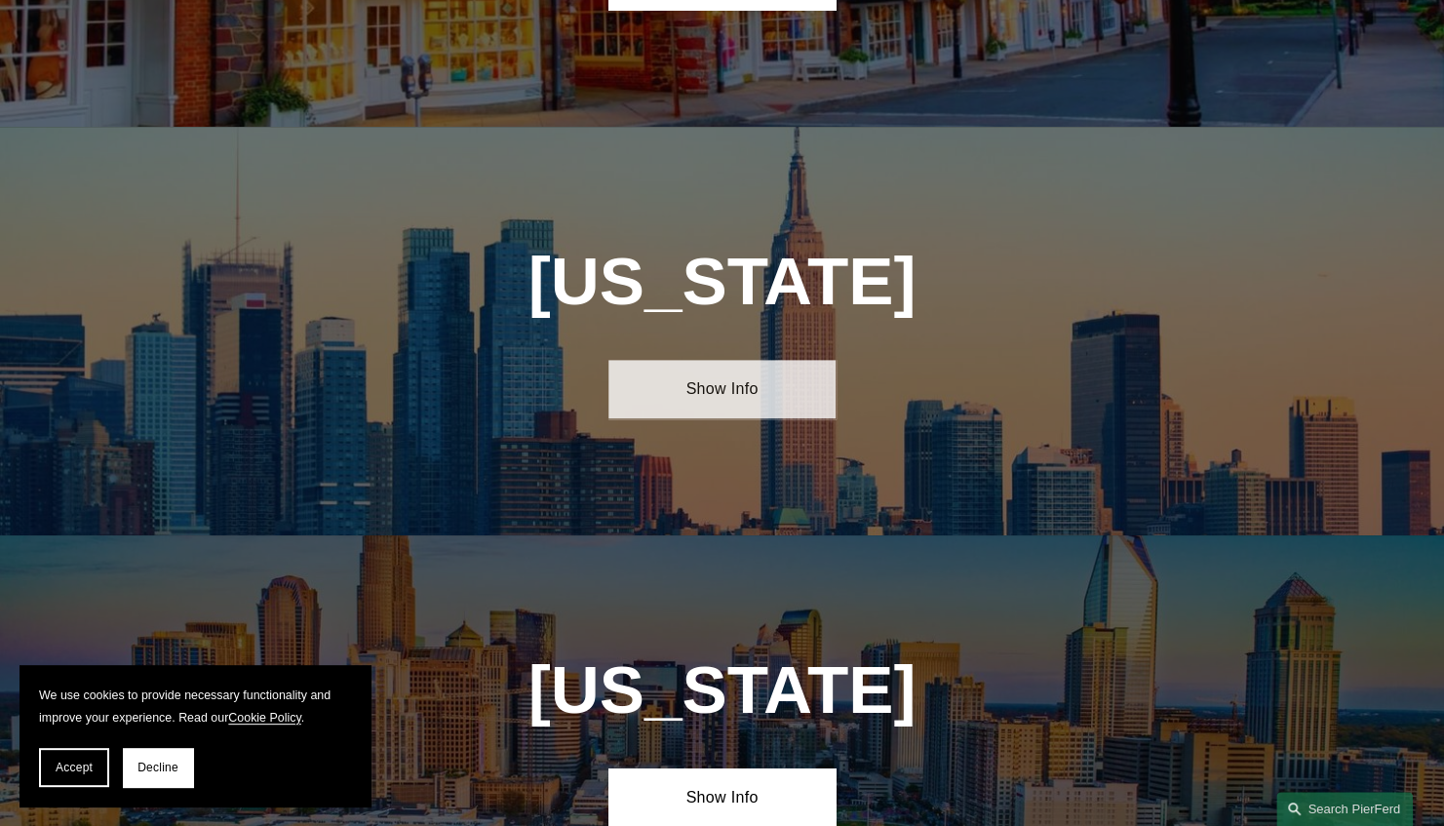
click at [721, 360] on link "Show Info" at bounding box center [721, 389] width 226 height 58
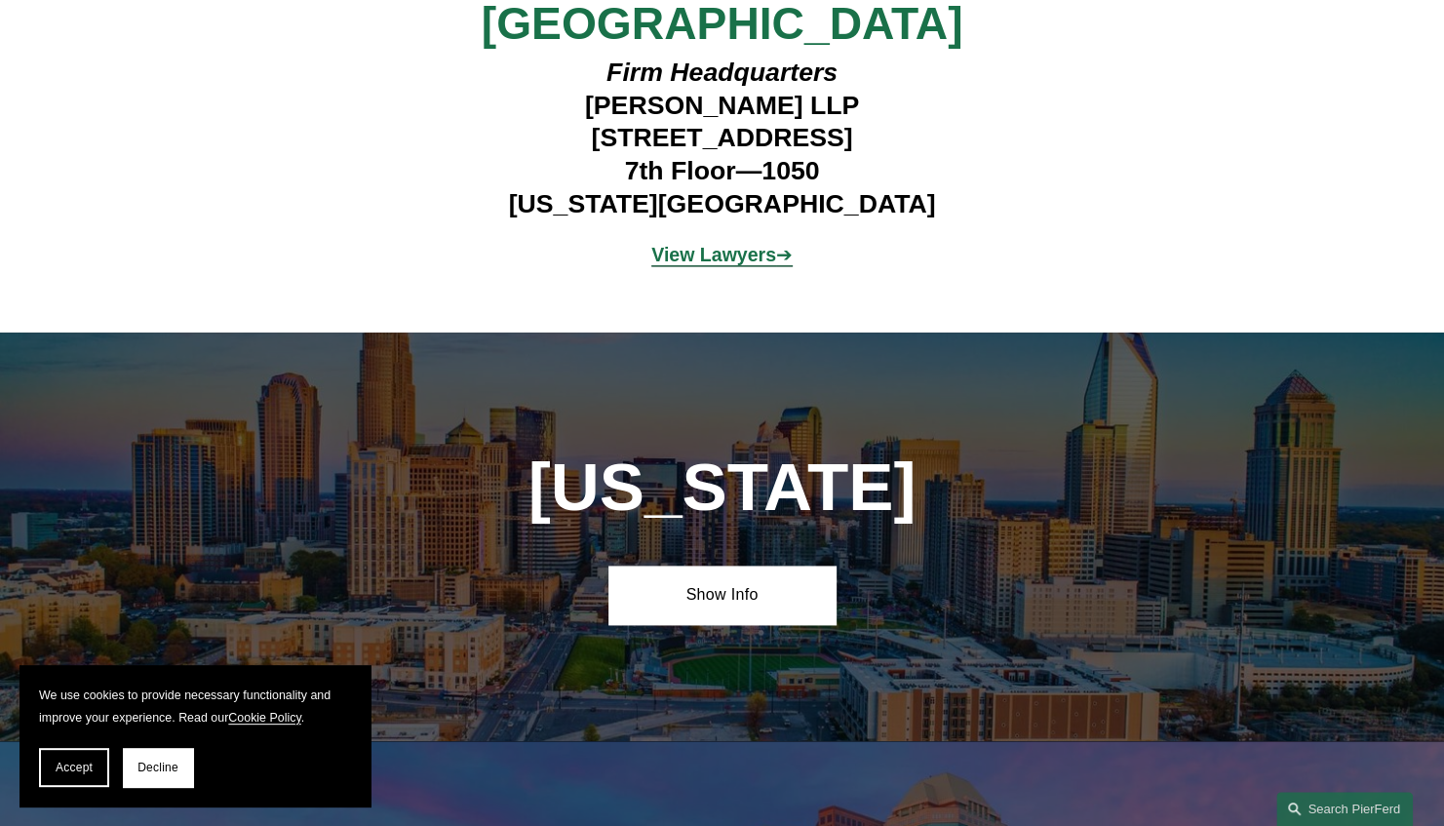
scroll to position [5708, 0]
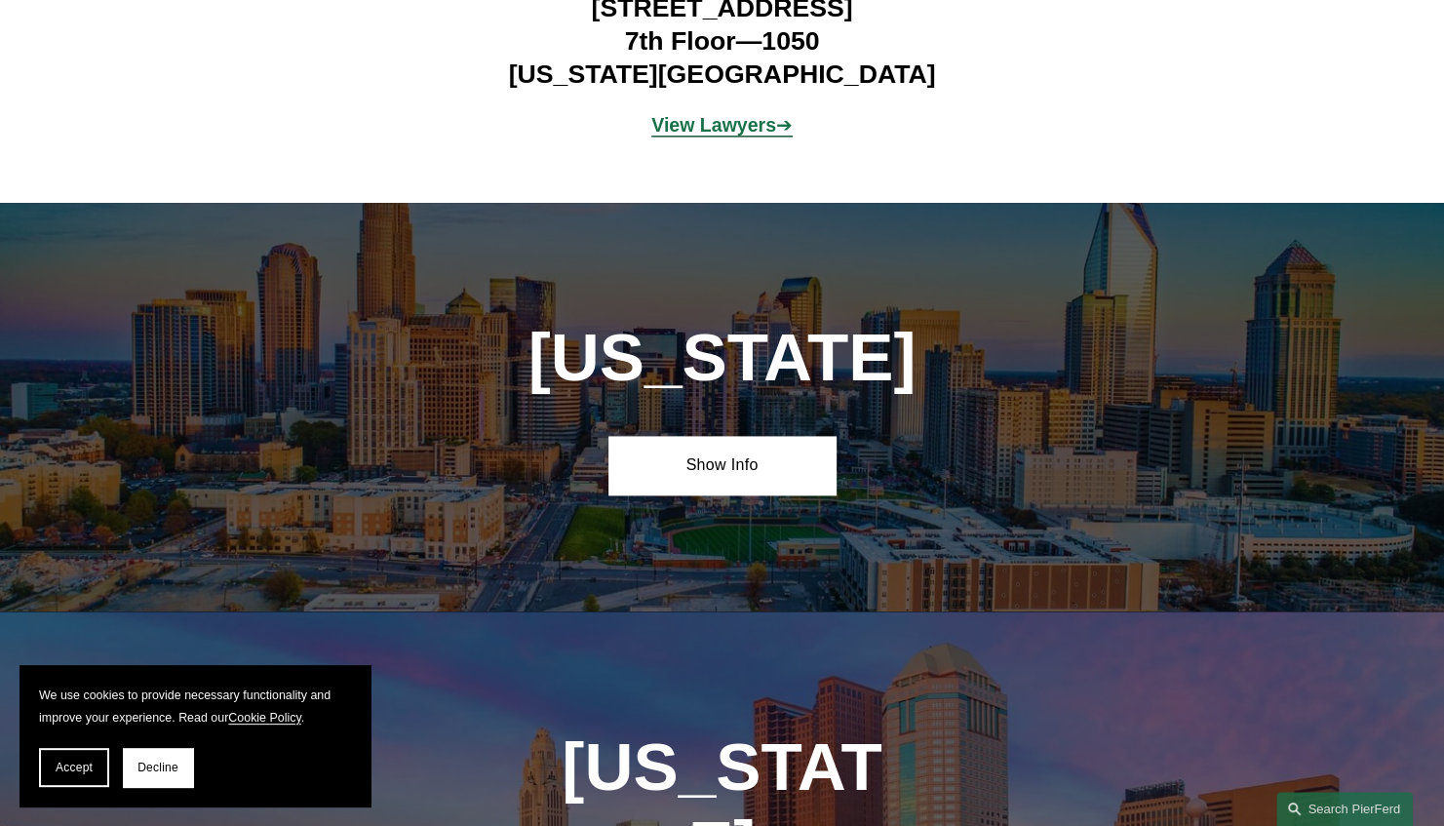
click at [764, 409] on div "North Carolina Show Info" at bounding box center [722, 407] width 1444 height 409
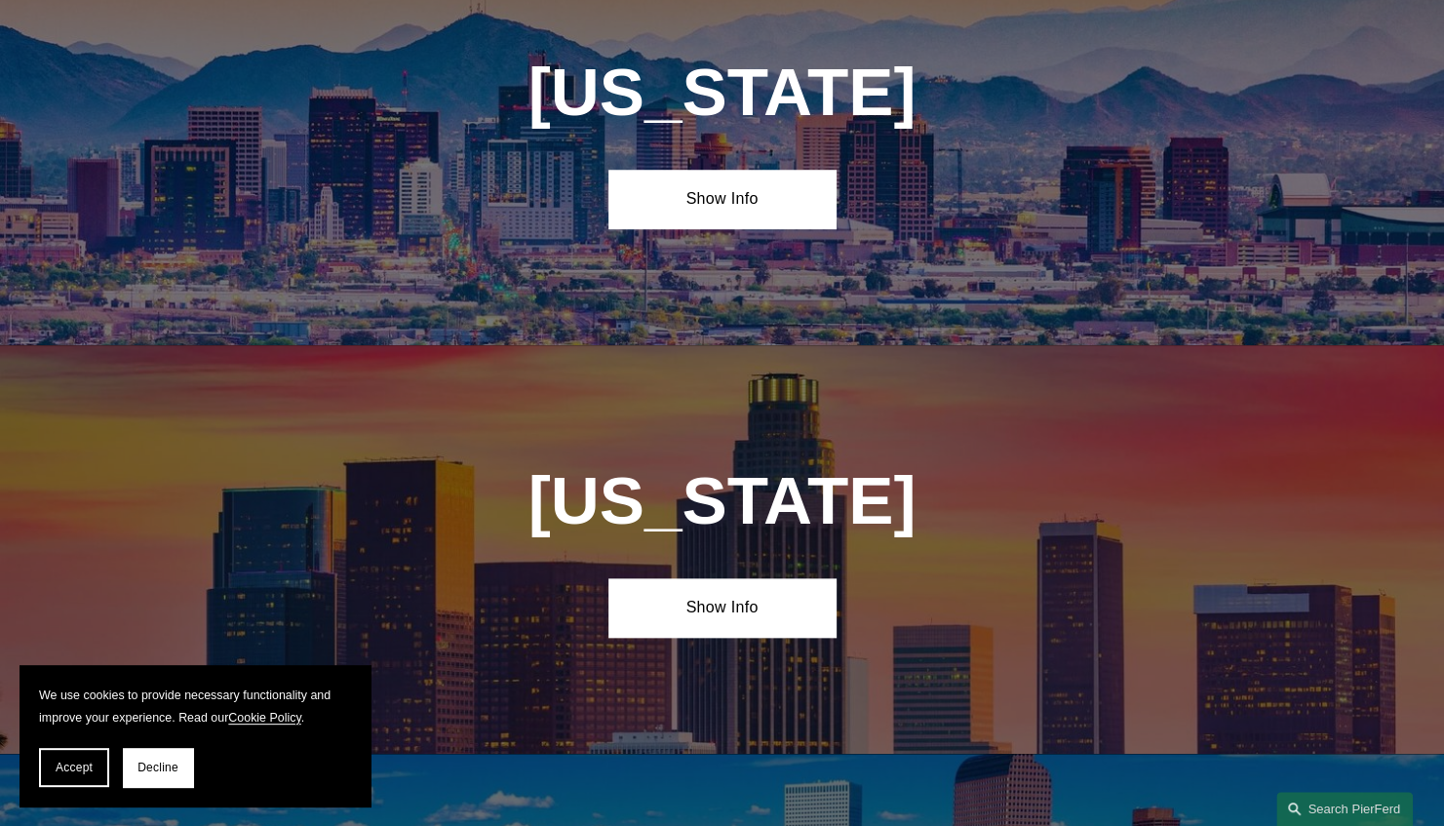
scroll to position [902, 0]
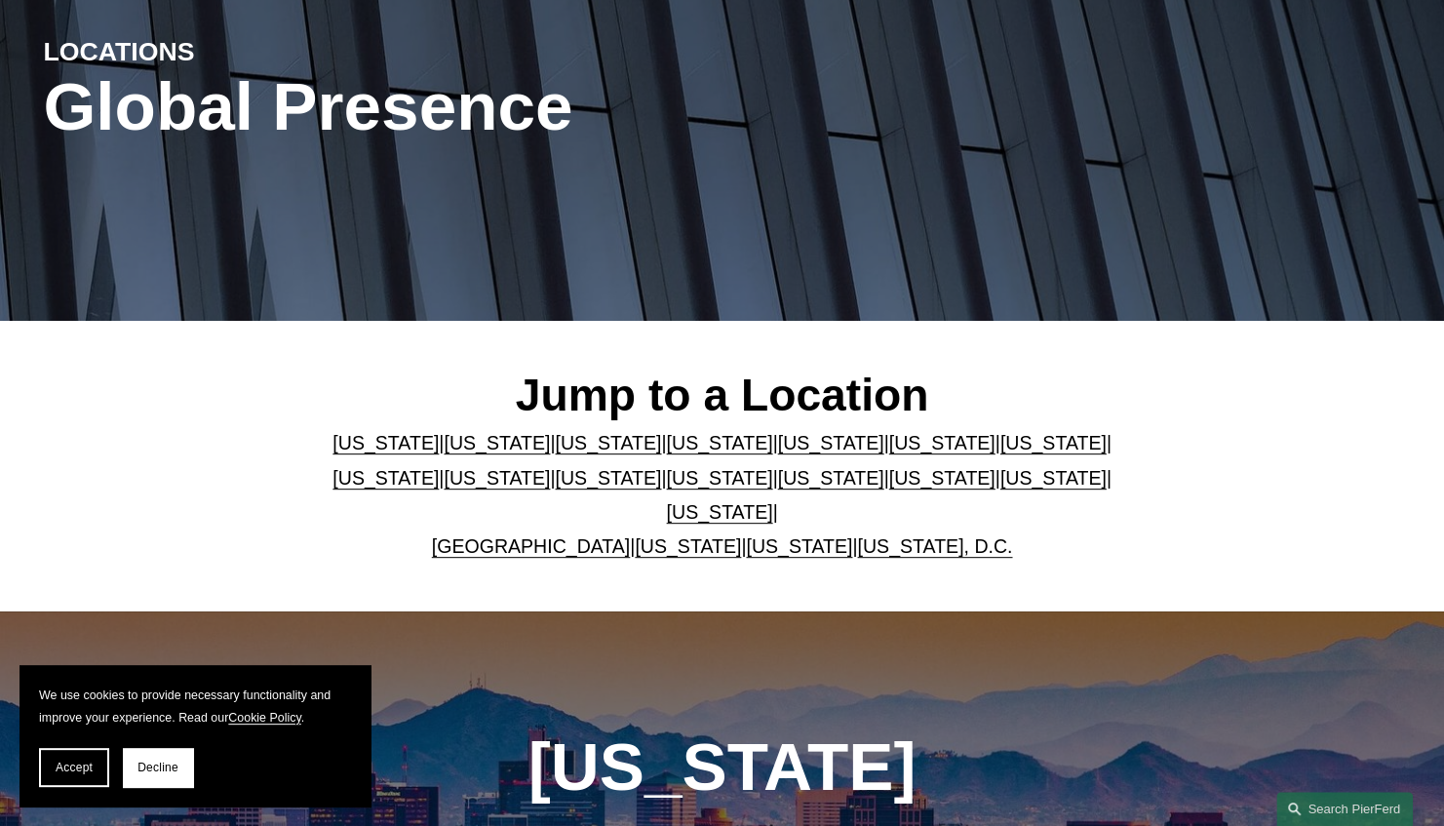
scroll to position [207, 0]
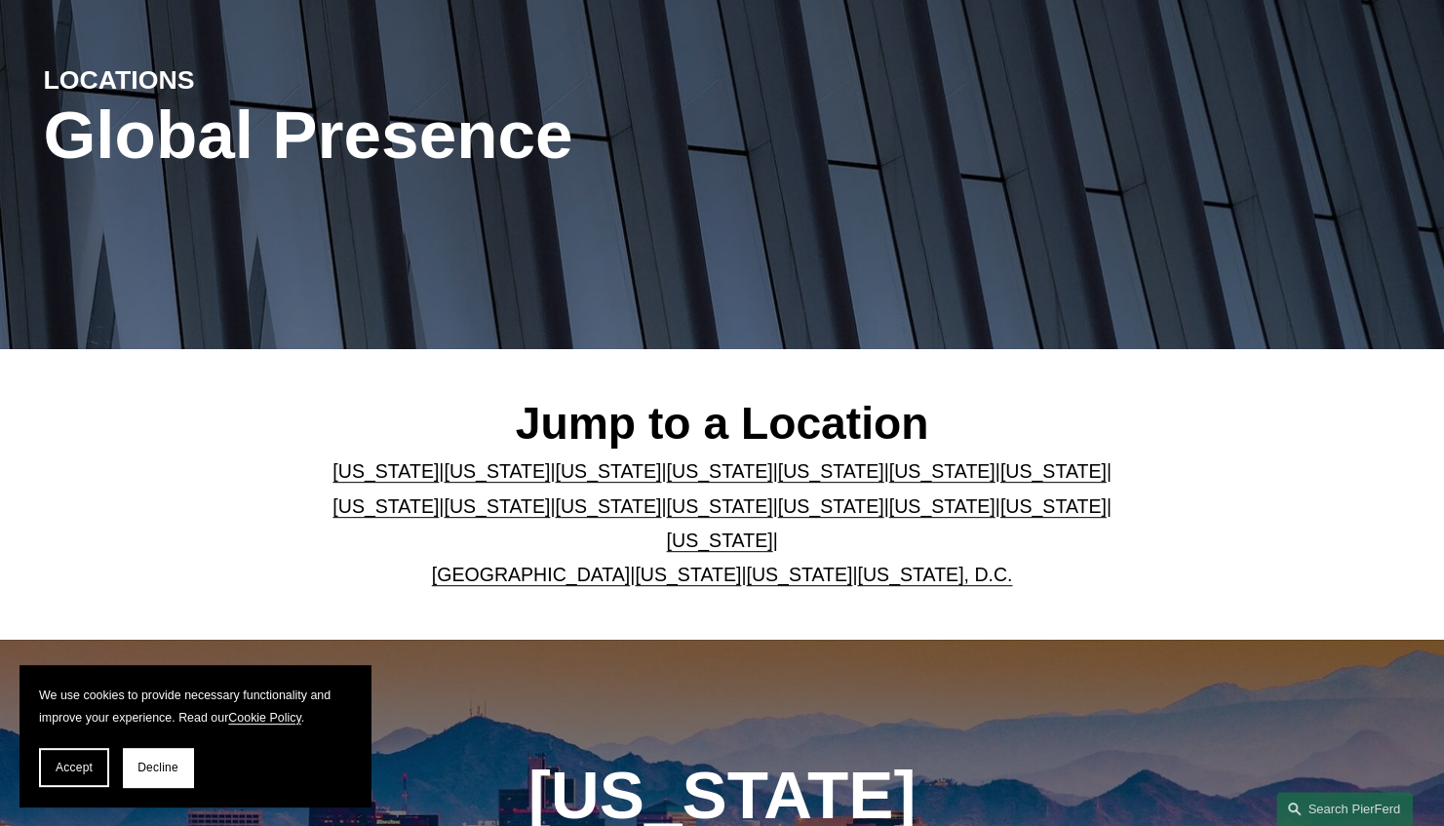
click at [528, 564] on link "United Kingdom" at bounding box center [531, 574] width 198 height 21
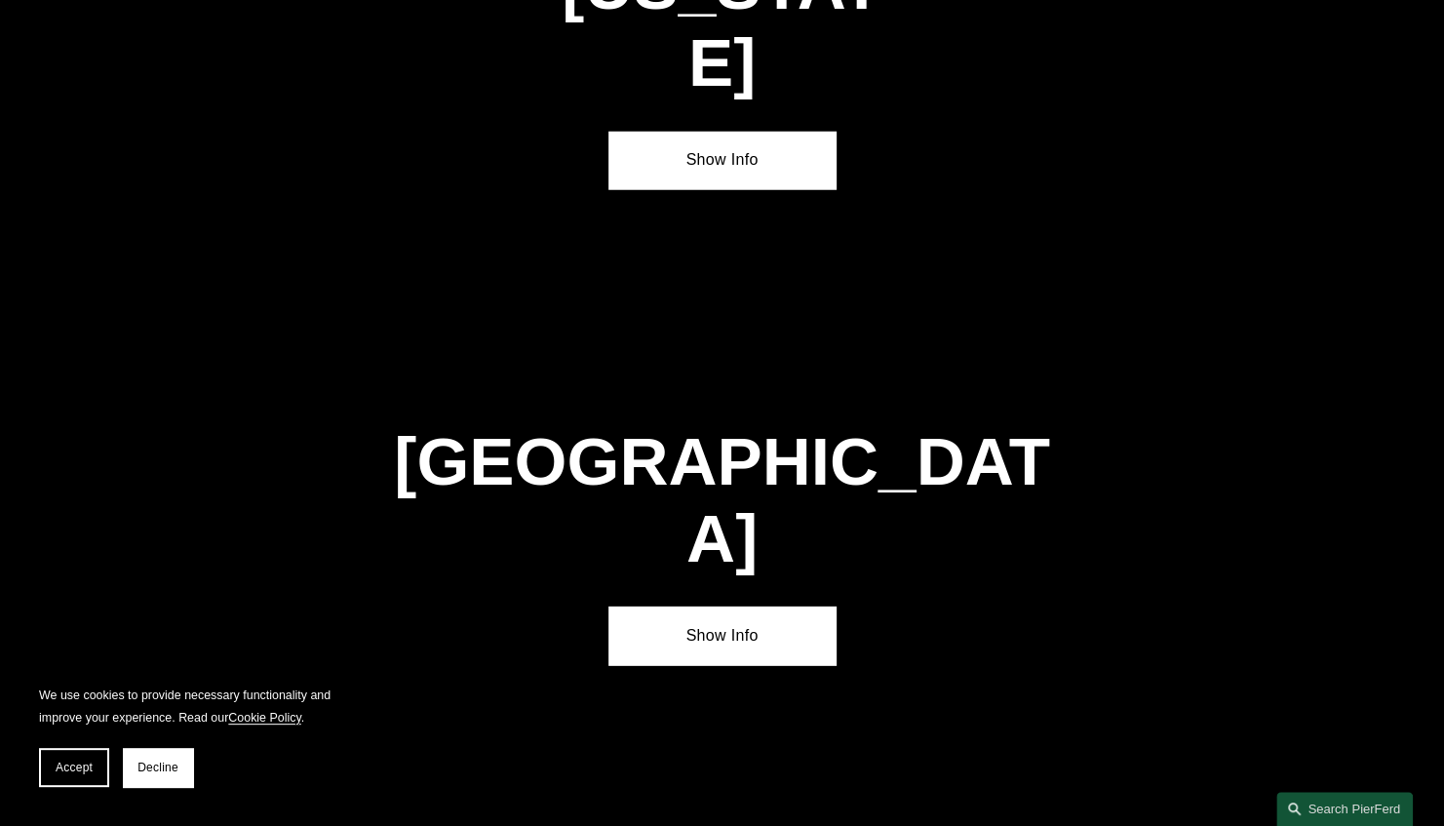
scroll to position [7381, 0]
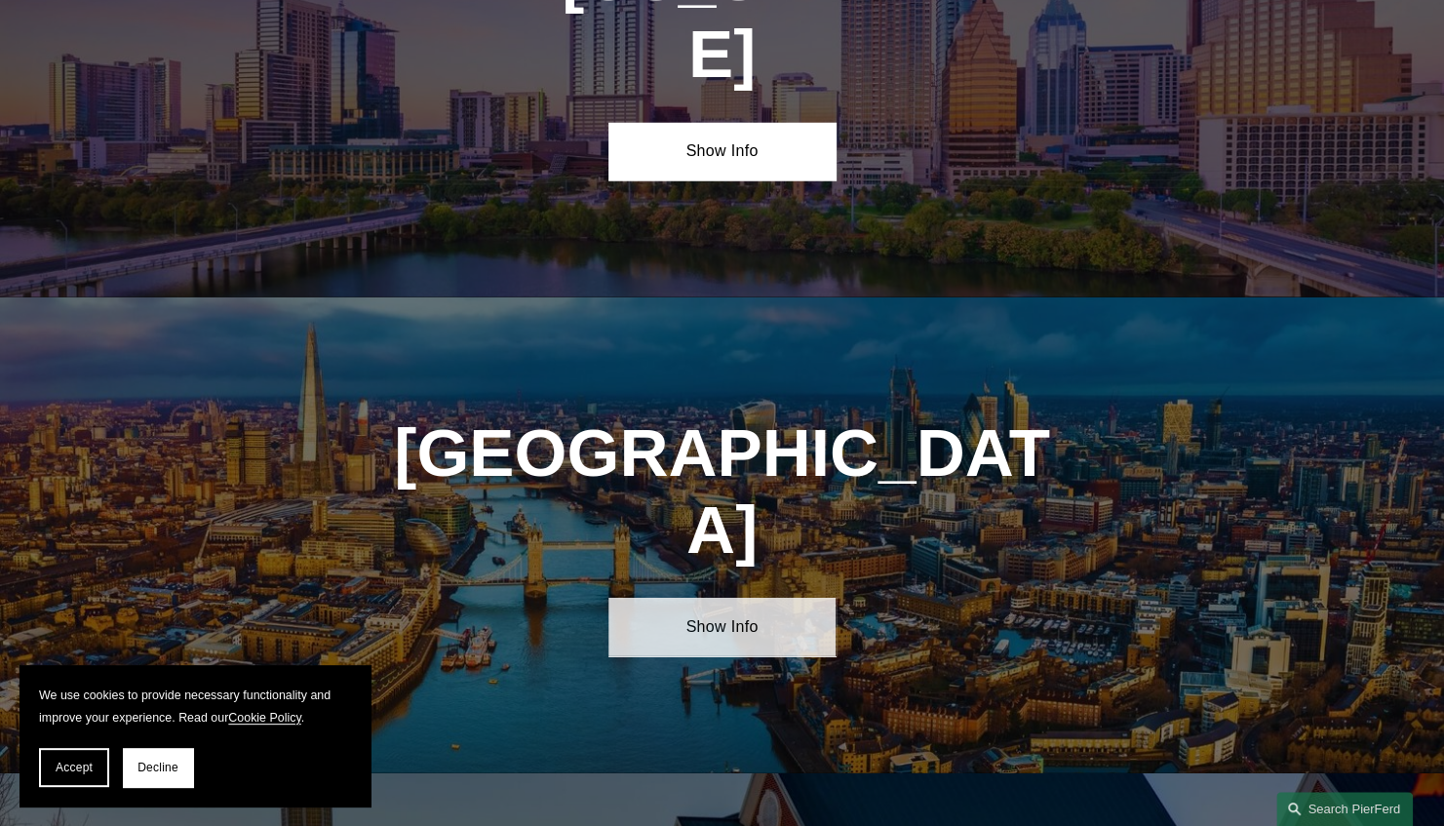
click at [733, 598] on link "Show Info" at bounding box center [721, 627] width 226 height 58
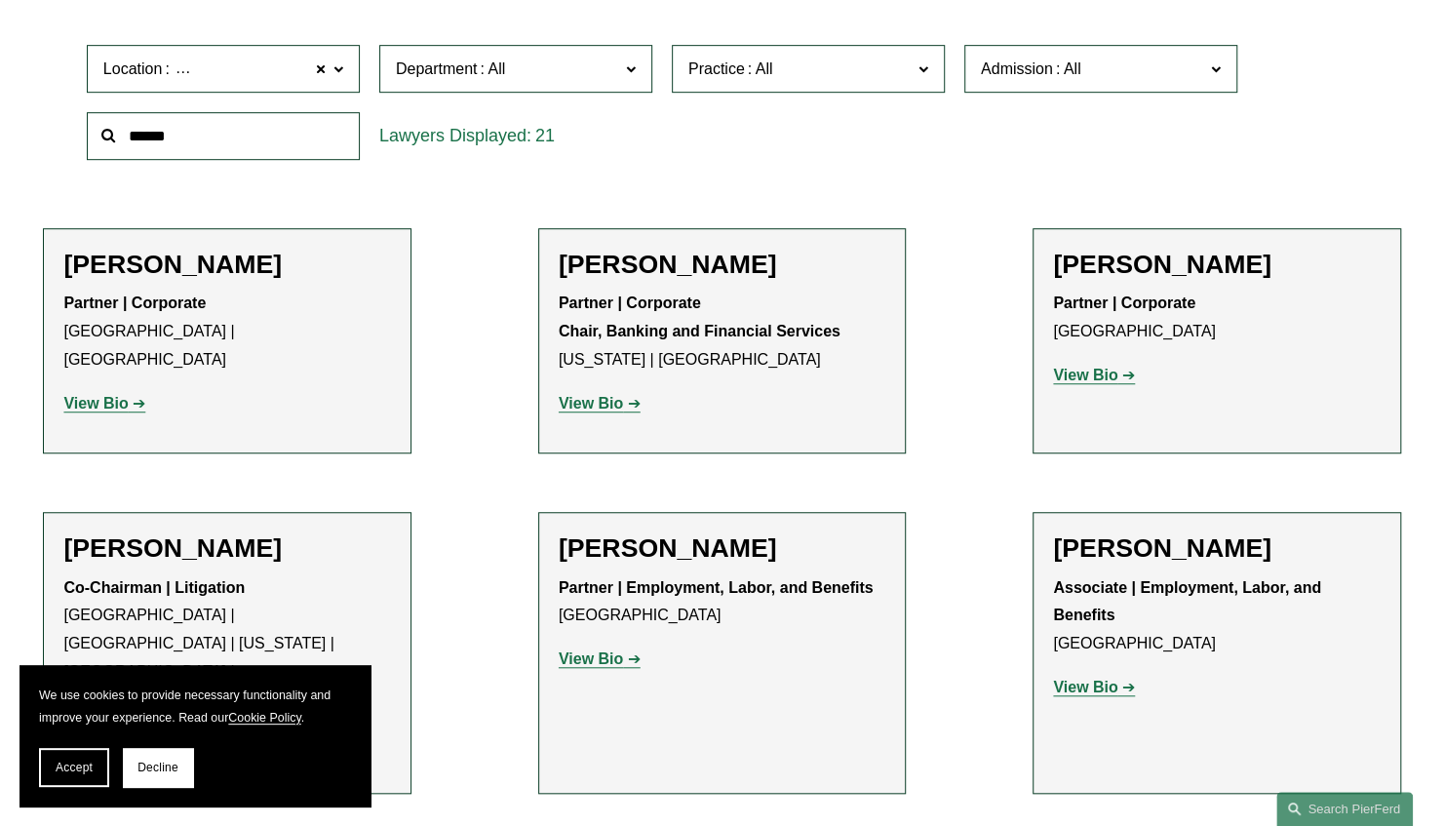
scroll to position [626, 0]
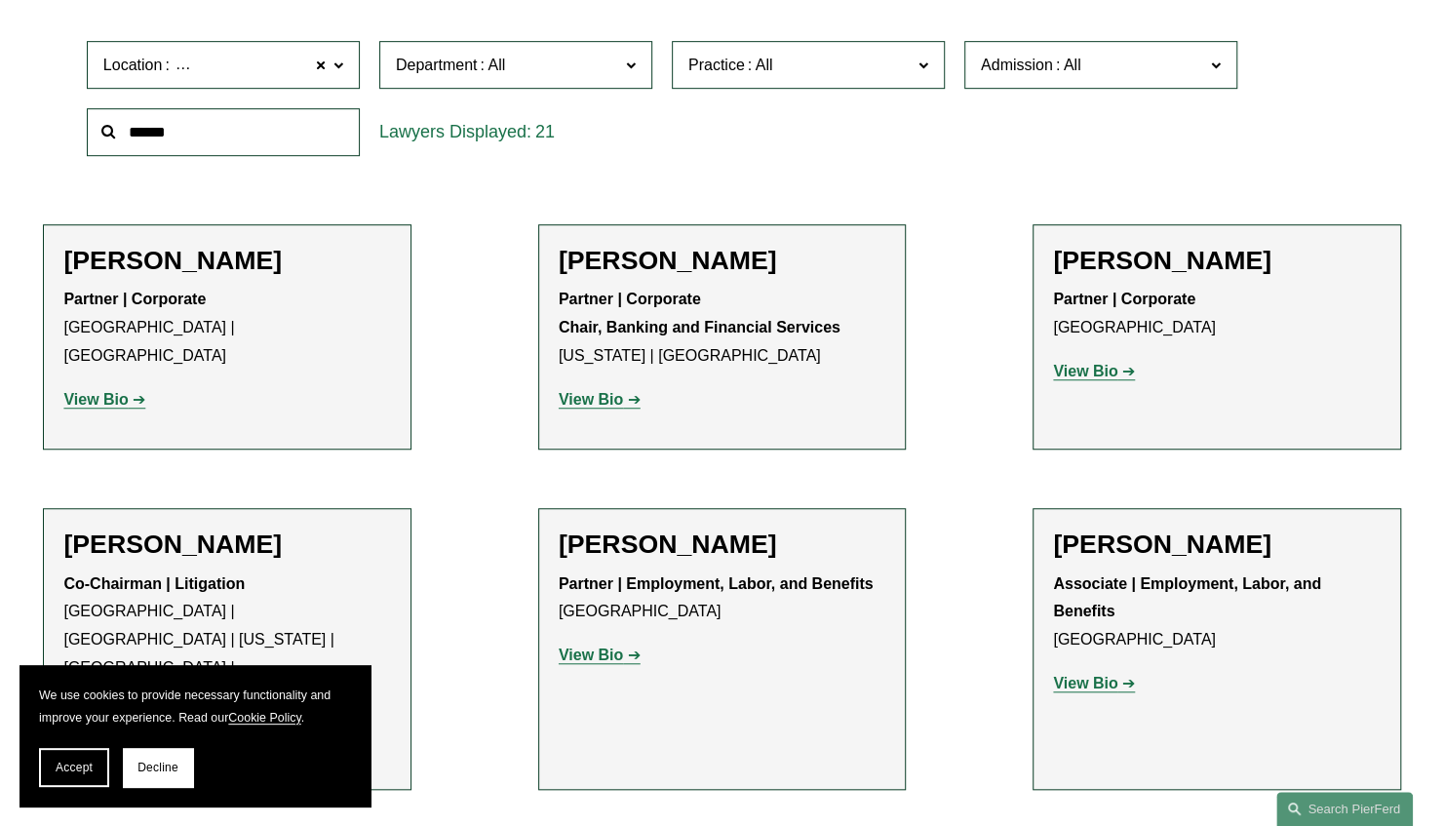
click at [588, 394] on strong "View Bio" at bounding box center [591, 399] width 64 height 17
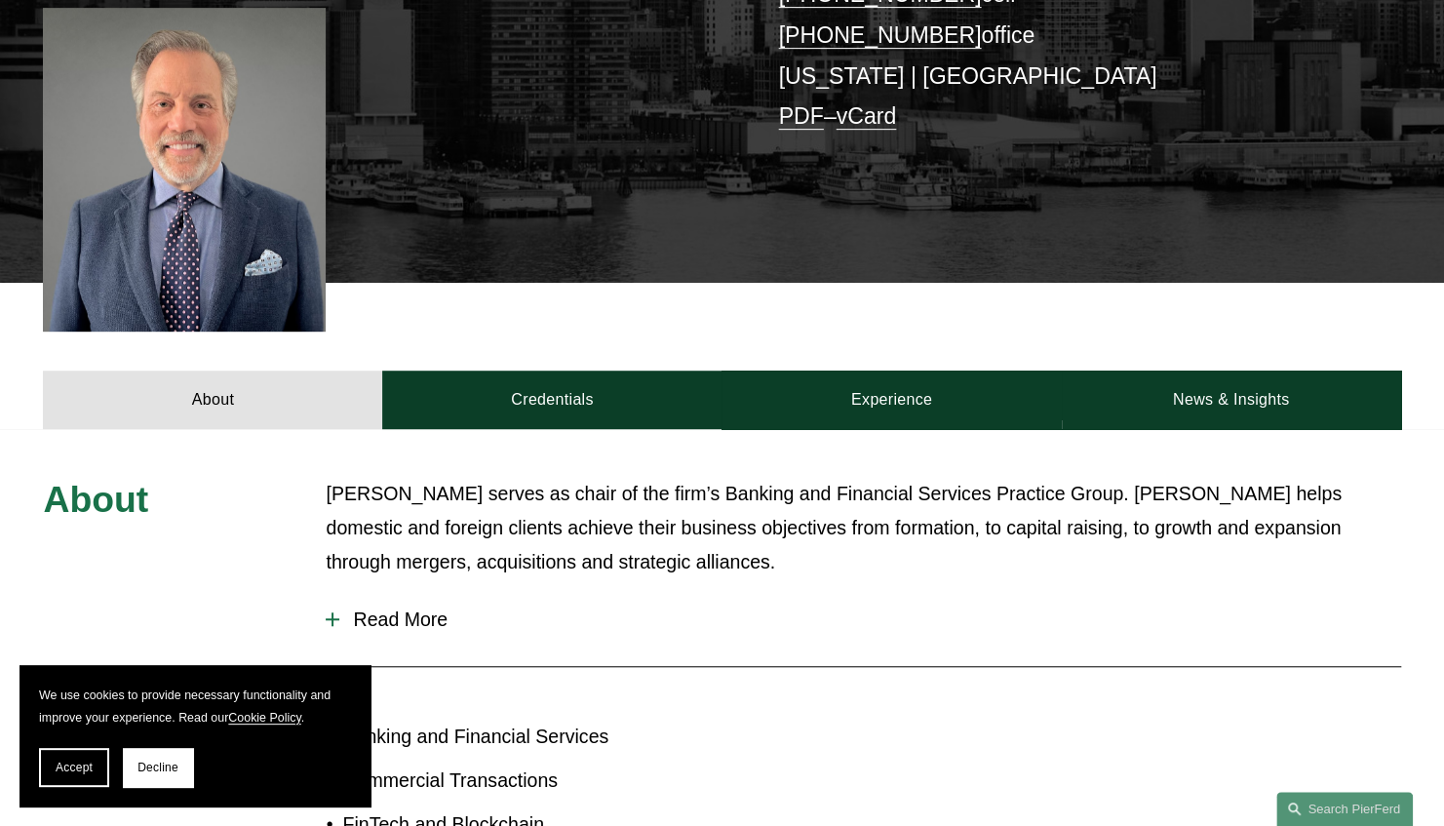
scroll to position [554, 0]
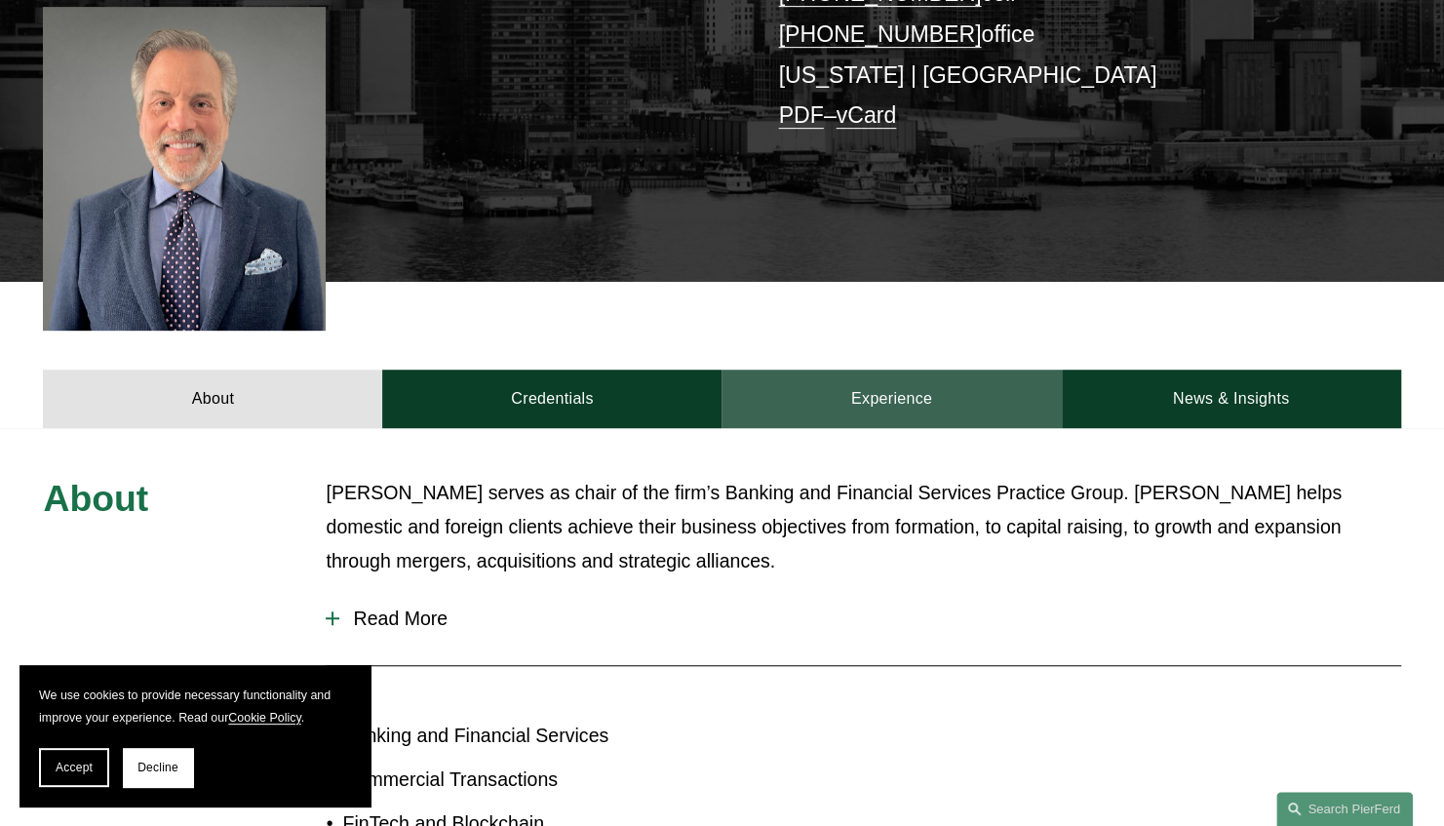
click at [891, 370] on link "Experience" at bounding box center [890, 399] width 339 height 58
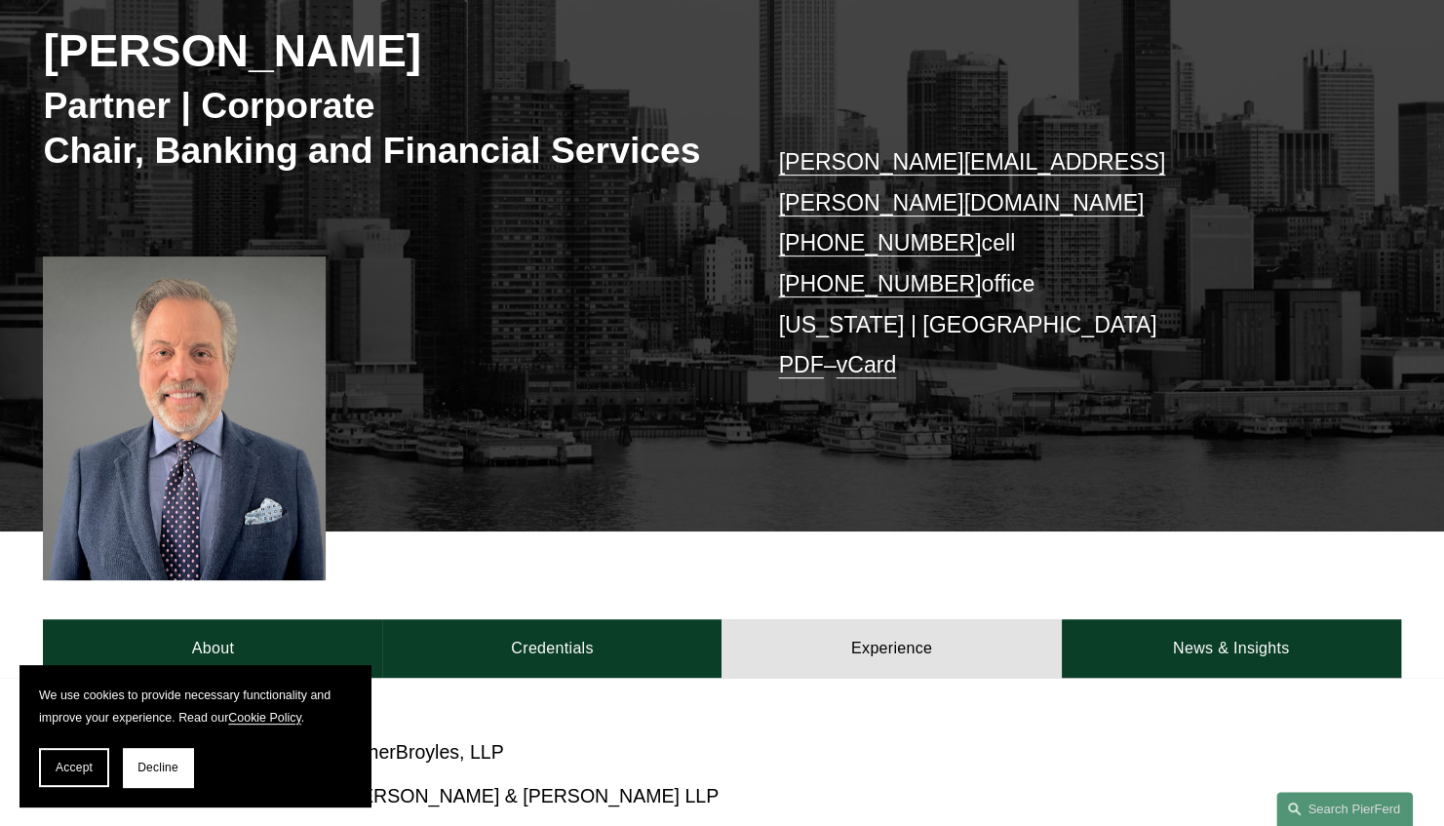
scroll to position [0, 0]
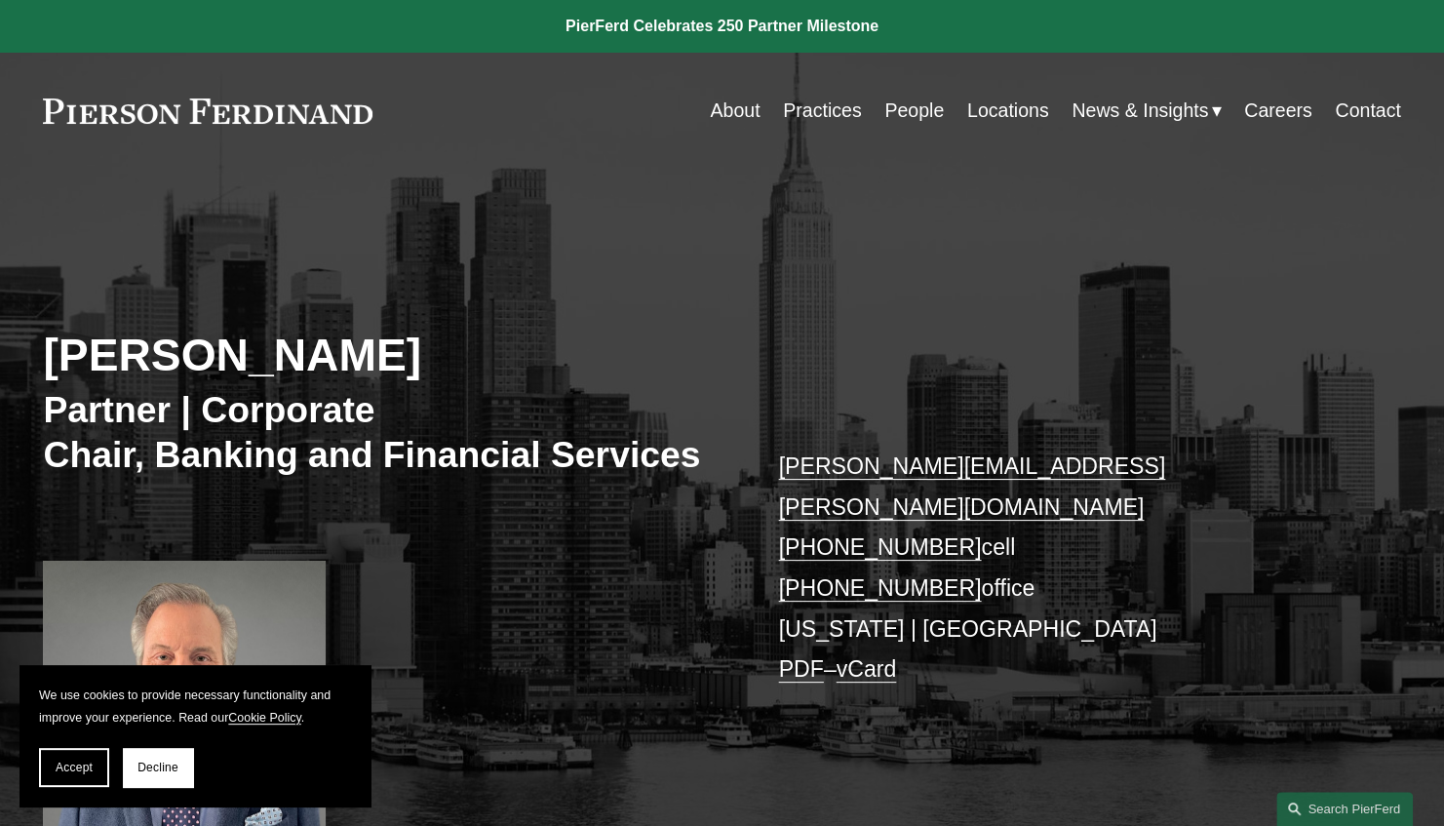
click at [982, 112] on link "Locations" at bounding box center [1008, 111] width 82 height 38
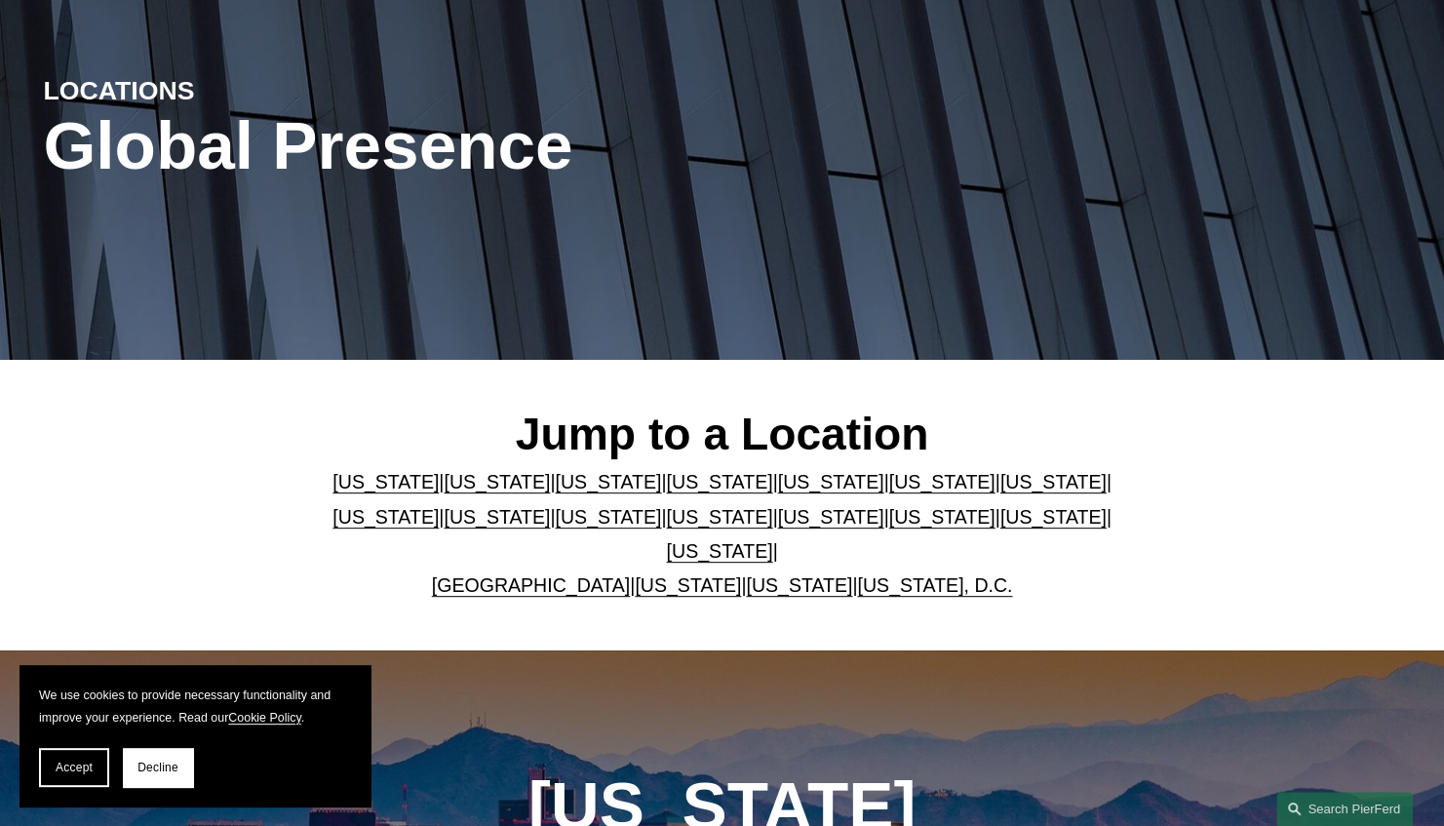
scroll to position [197, 0]
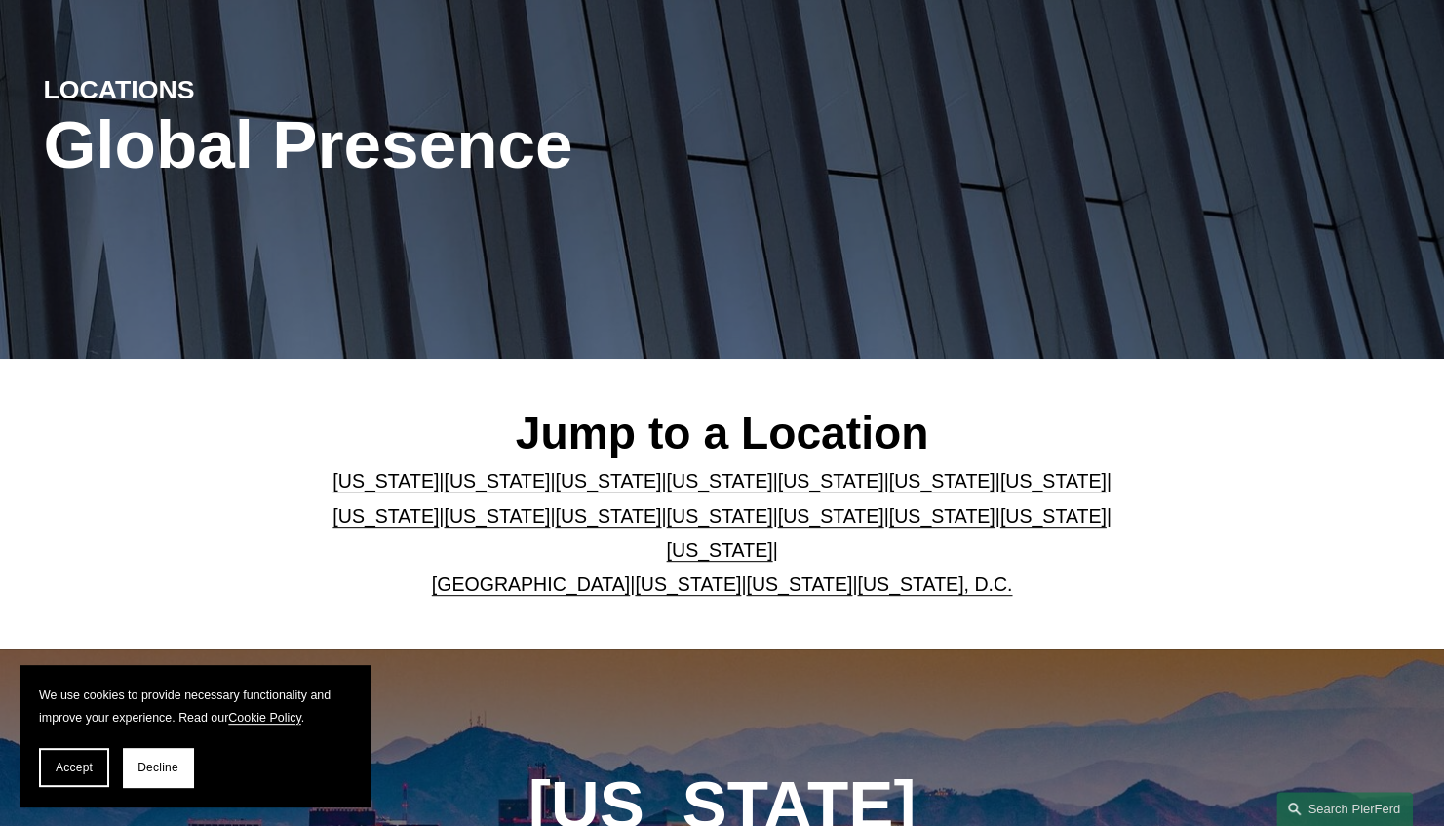
click at [666, 526] on link "[US_STATE]" at bounding box center [719, 515] width 106 height 21
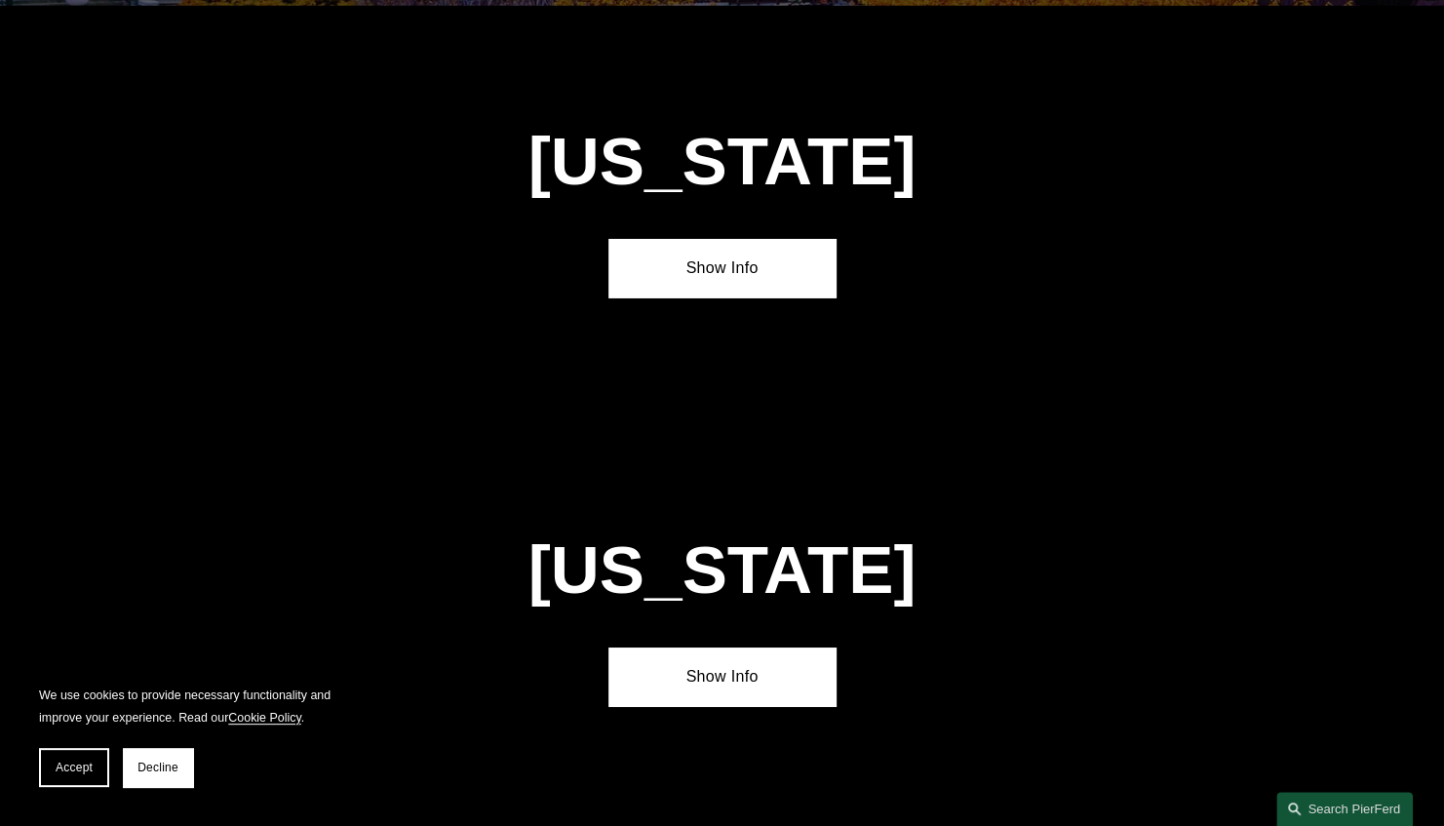
scroll to position [4938, 0]
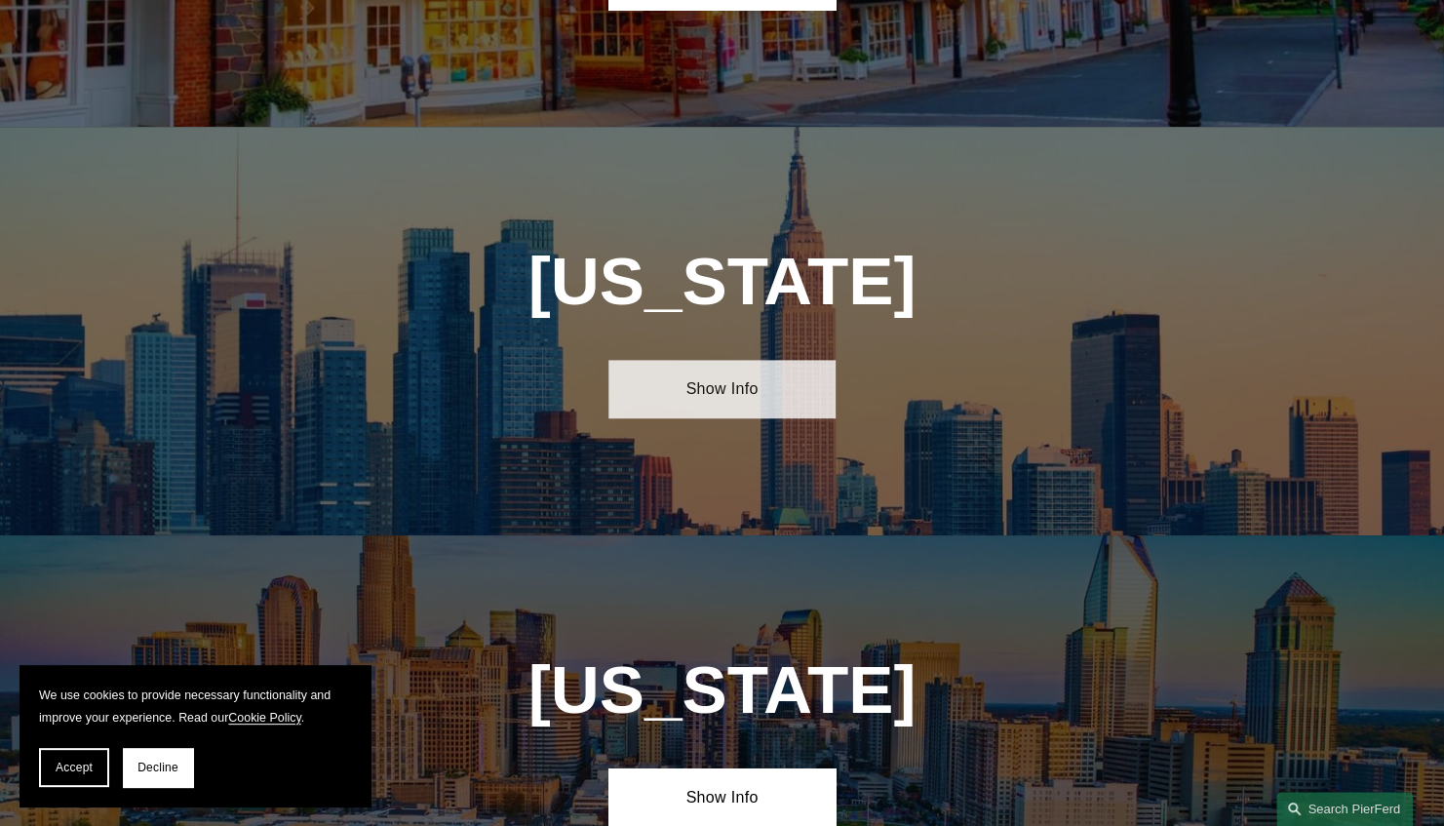
click at [706, 360] on link "Show Info" at bounding box center [721, 389] width 226 height 58
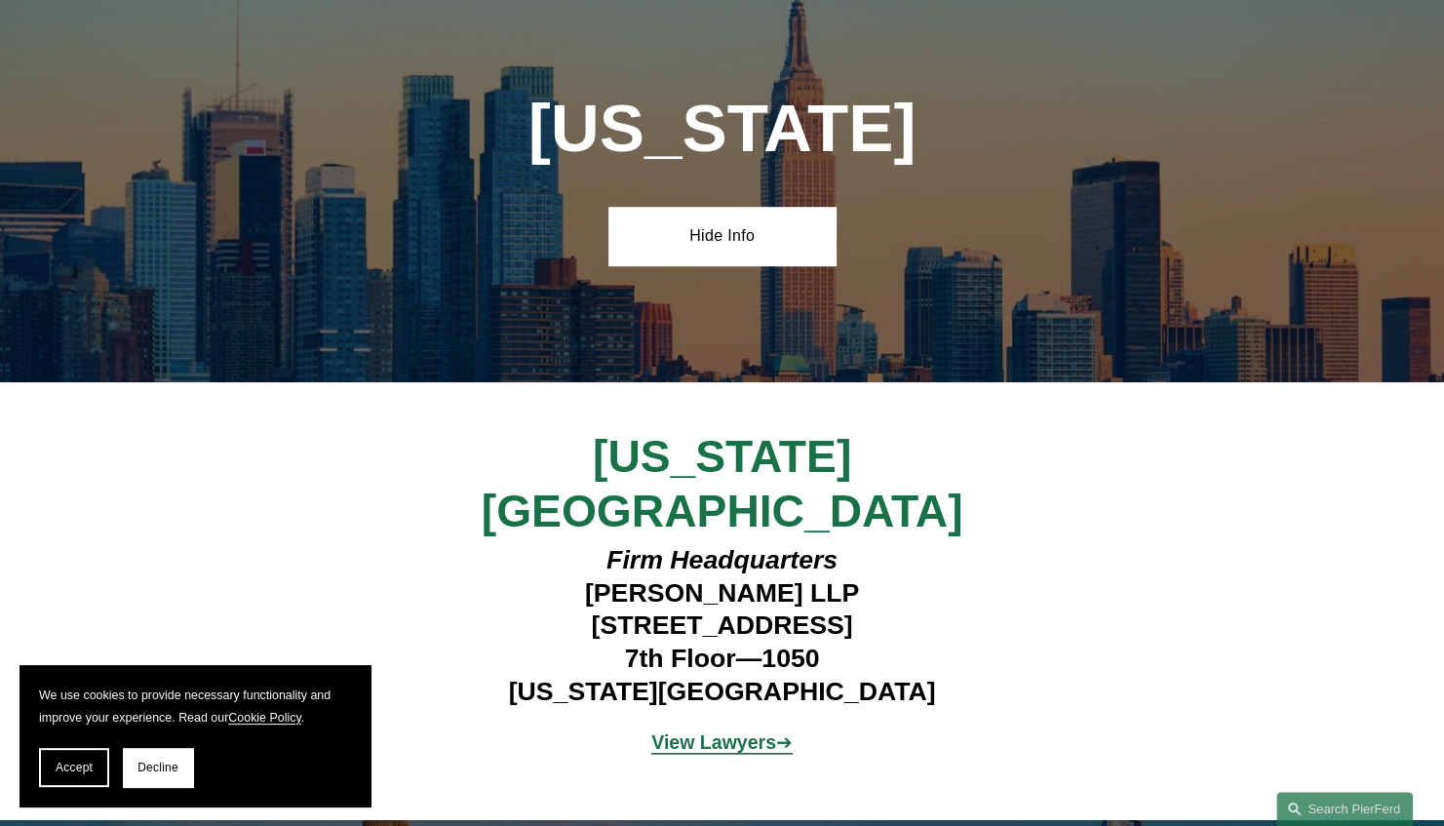
scroll to position [5093, 0]
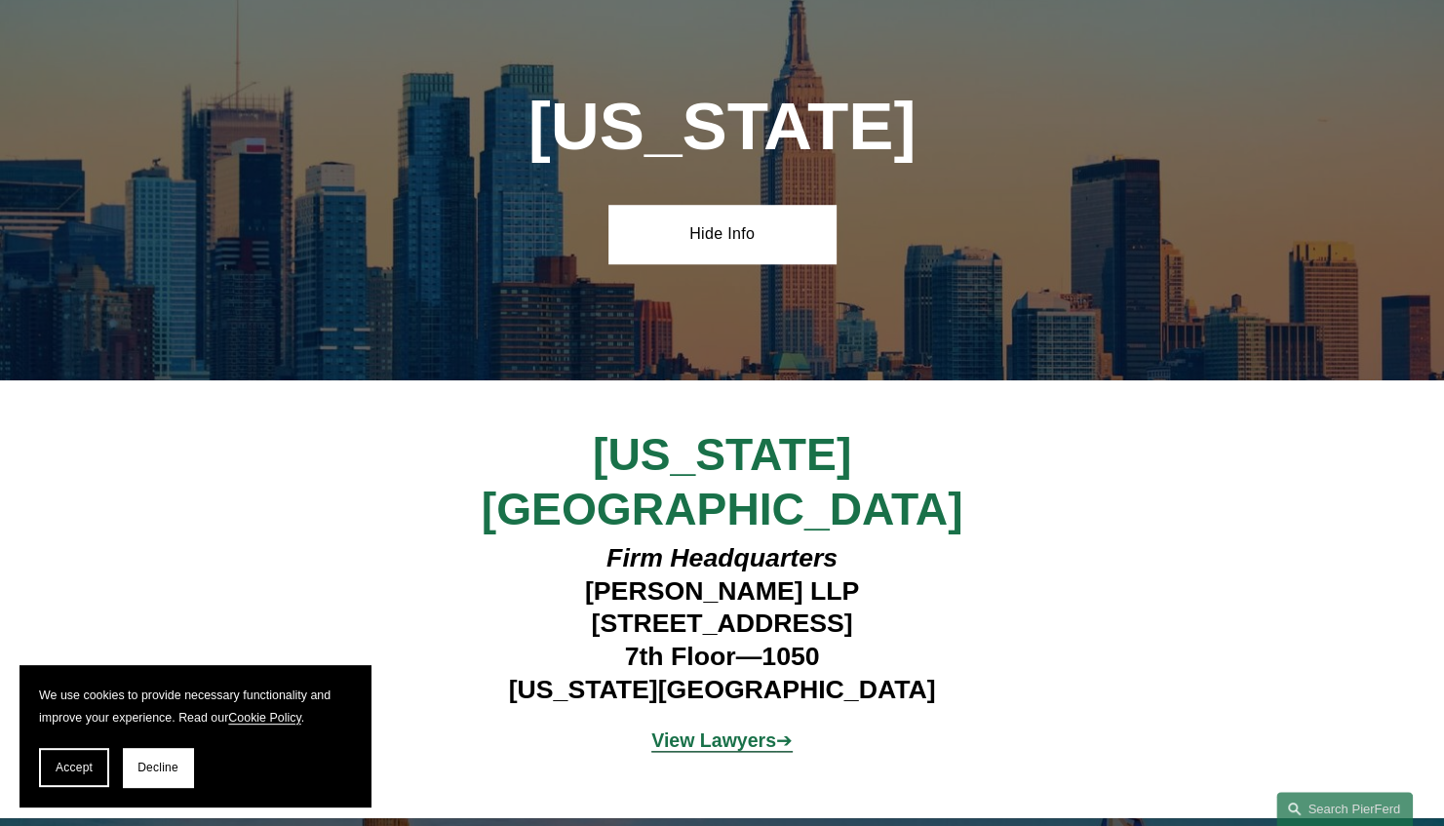
click at [725, 729] on strong "View Lawyers" at bounding box center [713, 739] width 125 height 21
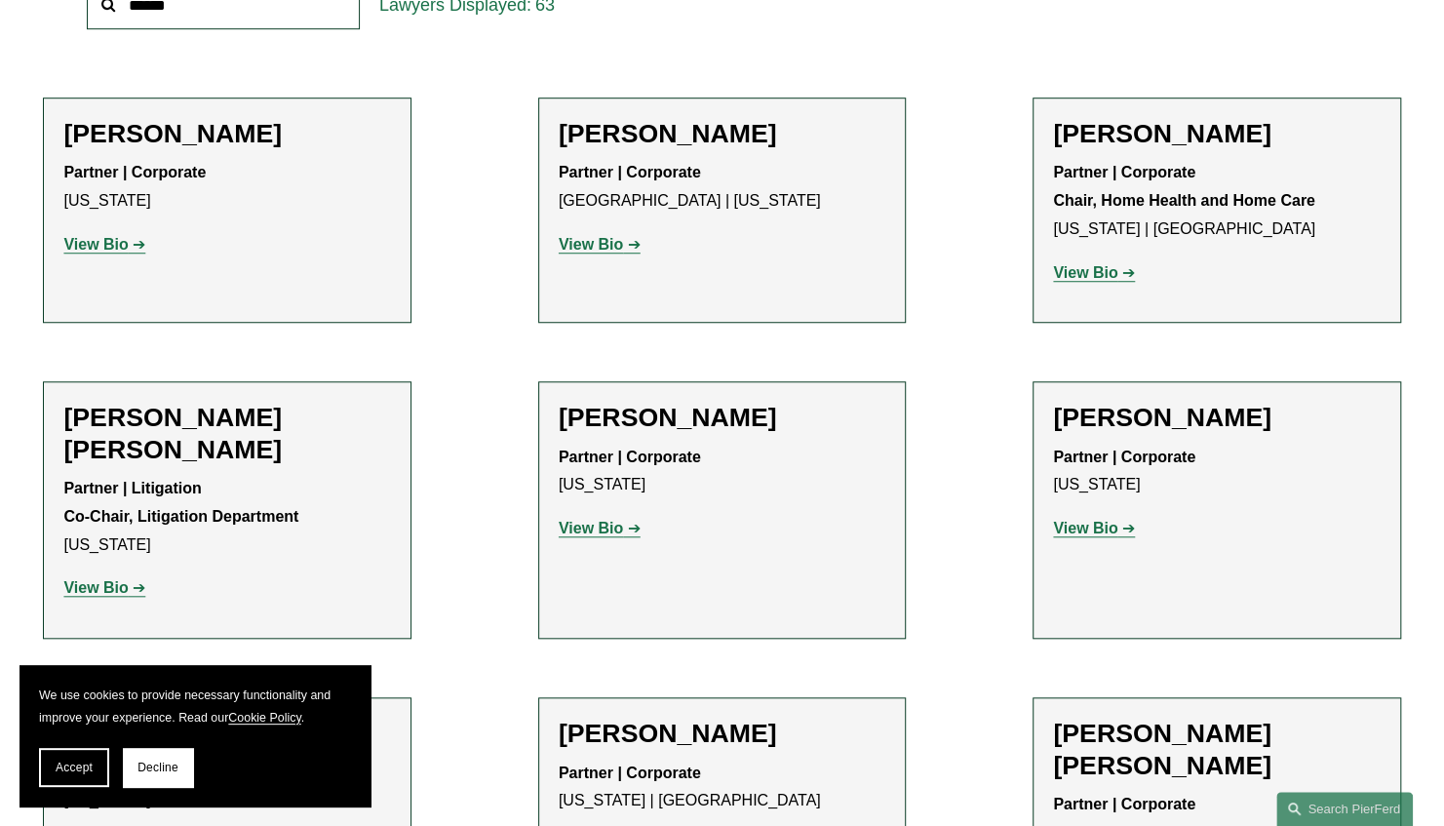
scroll to position [754, 0]
click at [145, 759] on button "Decline" at bounding box center [158, 767] width 70 height 39
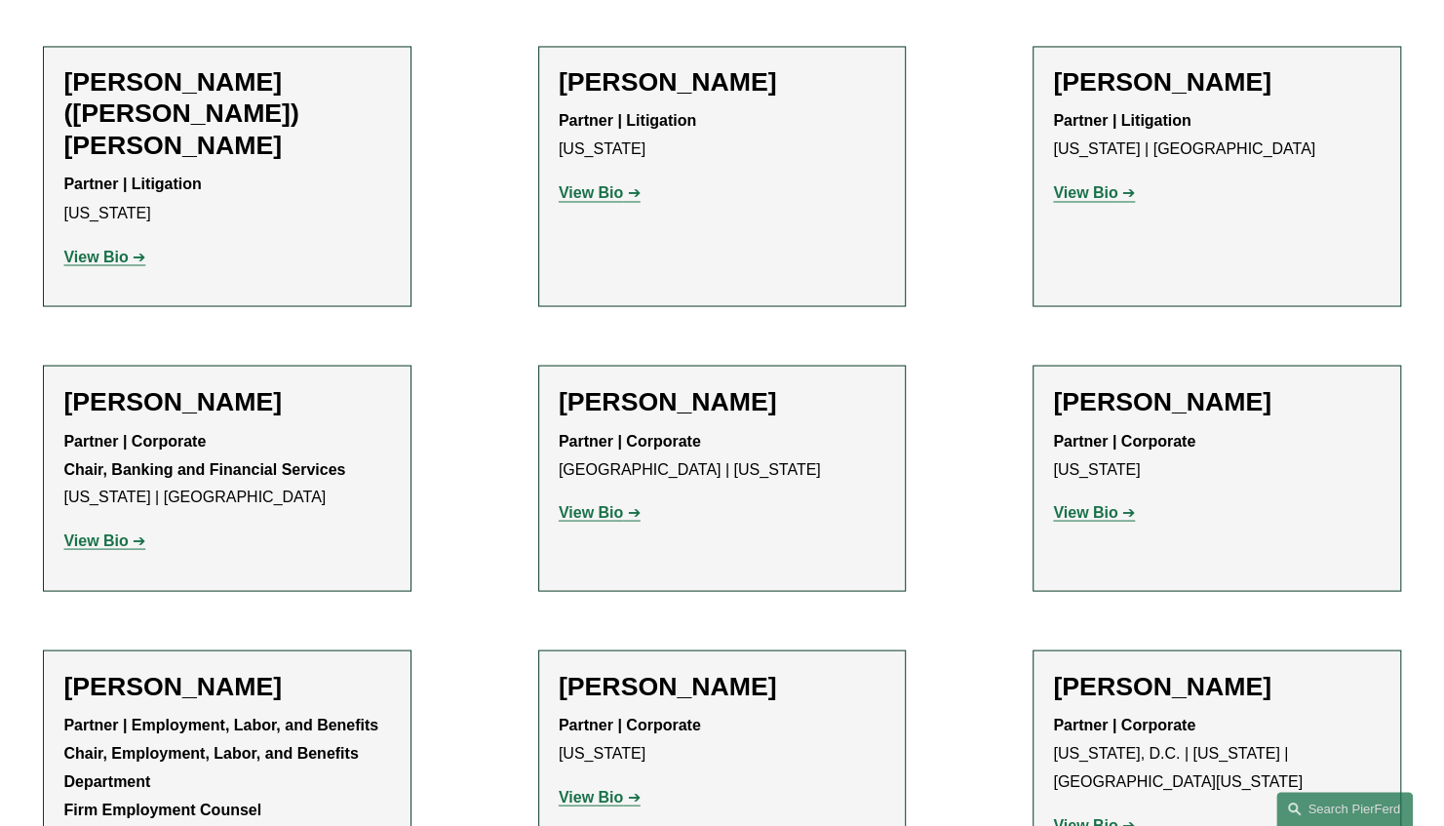
scroll to position [1949, 0]
